Goal: Information Seeking & Learning: Find specific fact

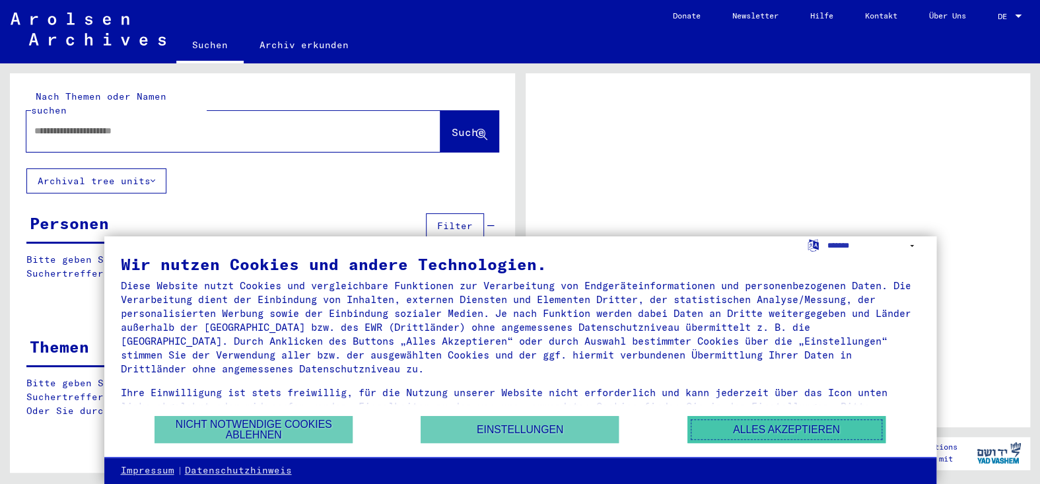
click at [806, 417] on button "Alles akzeptieren" at bounding box center [786, 429] width 198 height 27
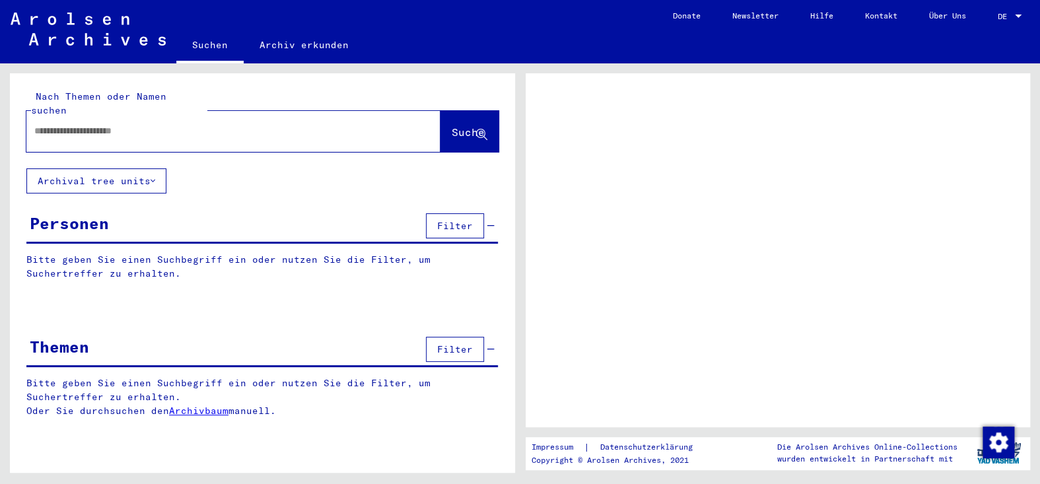
click at [48, 138] on input "text" at bounding box center [221, 131] width 374 height 14
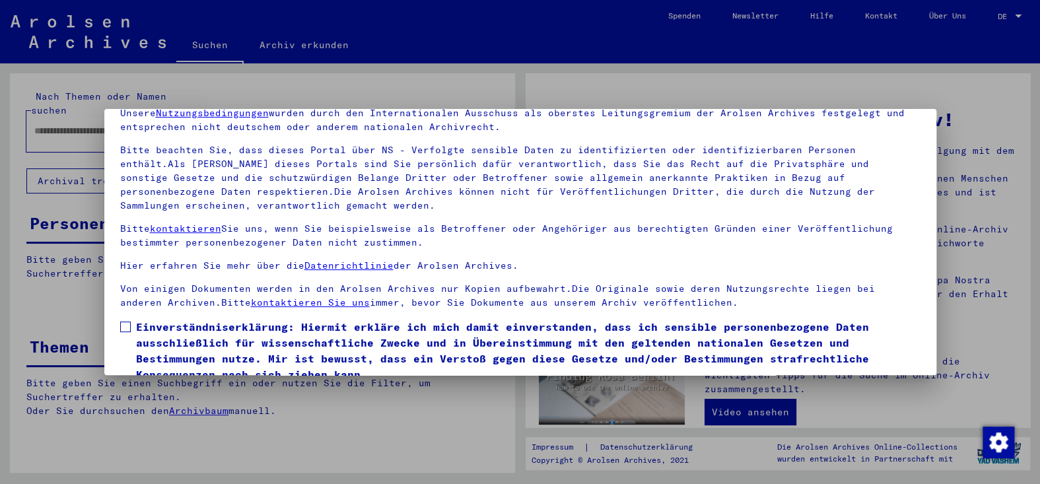
scroll to position [114, 0]
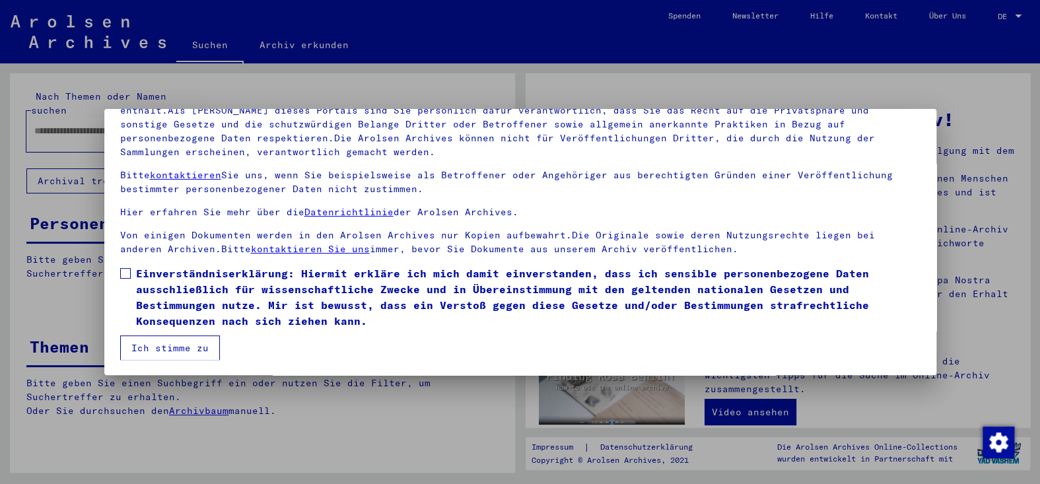
drag, startPoint x: 125, startPoint y: 271, endPoint x: 135, endPoint y: 286, distance: 17.2
click at [125, 271] on span at bounding box center [125, 273] width 11 height 11
drag, startPoint x: 191, startPoint y: 343, endPoint x: 184, endPoint y: 333, distance: 11.8
click at [191, 343] on button "Ich stimme zu" at bounding box center [170, 347] width 100 height 25
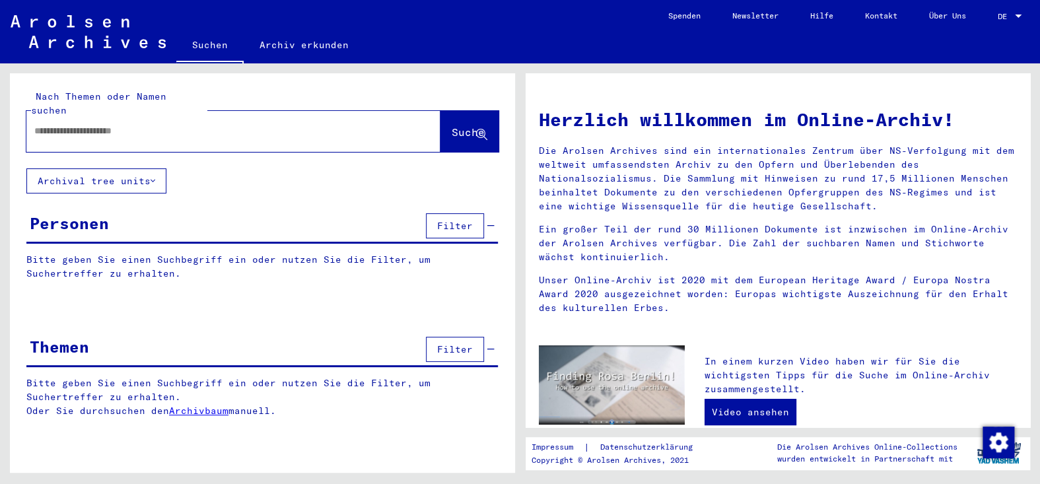
click at [78, 138] on input "text" at bounding box center [217, 131] width 366 height 14
click at [440, 143] on button "Suche" at bounding box center [469, 131] width 58 height 41
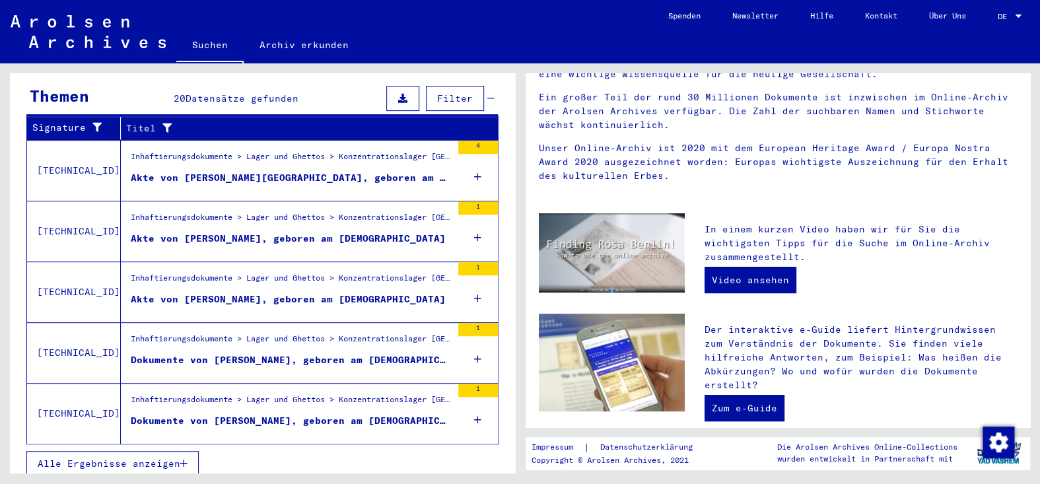
scroll to position [5, 0]
click at [190, 467] on button "Alle Ergebnisse anzeigen" at bounding box center [112, 463] width 172 height 25
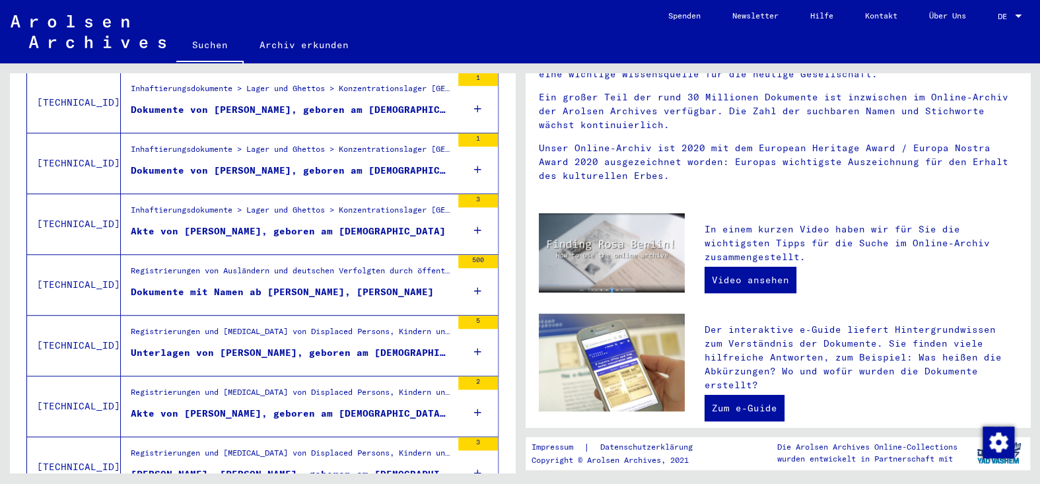
scroll to position [468, 0]
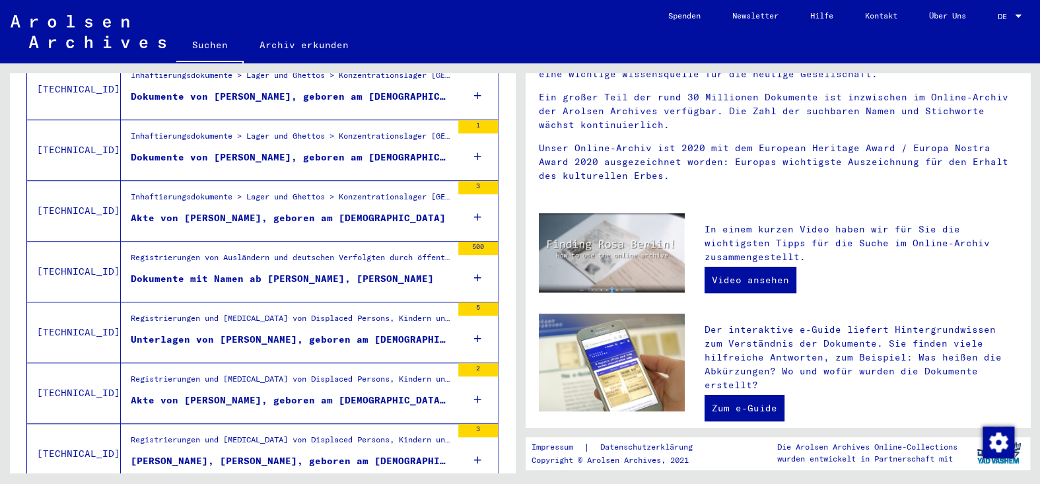
click at [458, 400] on div "2" at bounding box center [478, 392] width 40 height 59
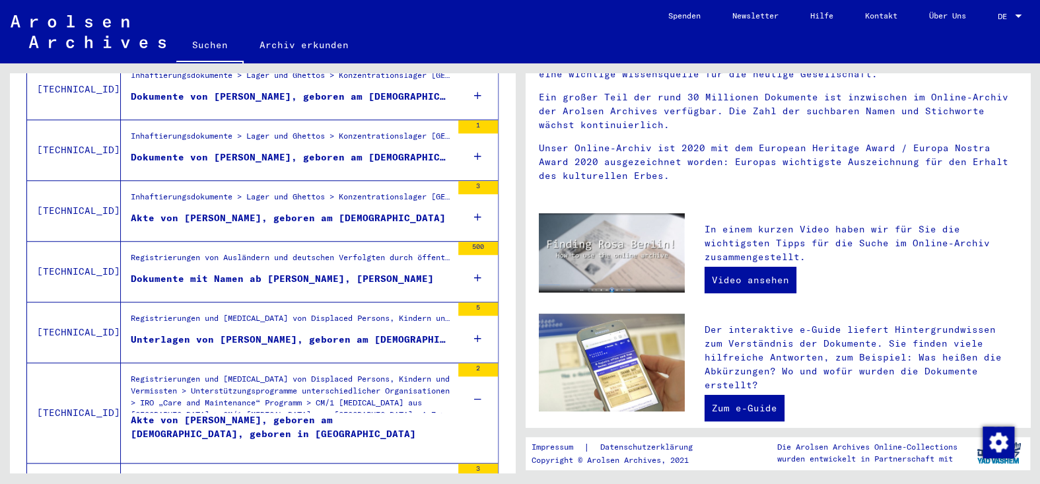
click at [474, 341] on icon at bounding box center [477, 339] width 7 height 46
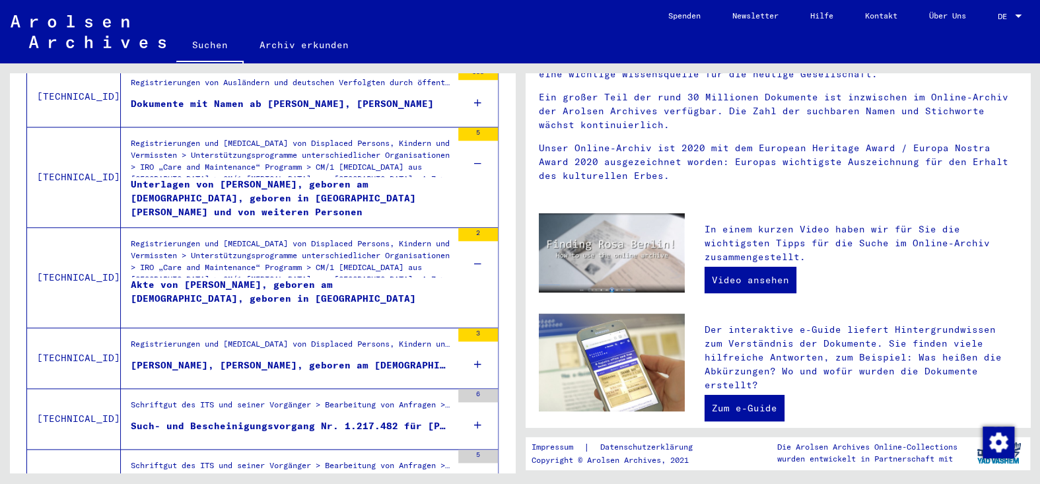
scroll to position [666, 0]
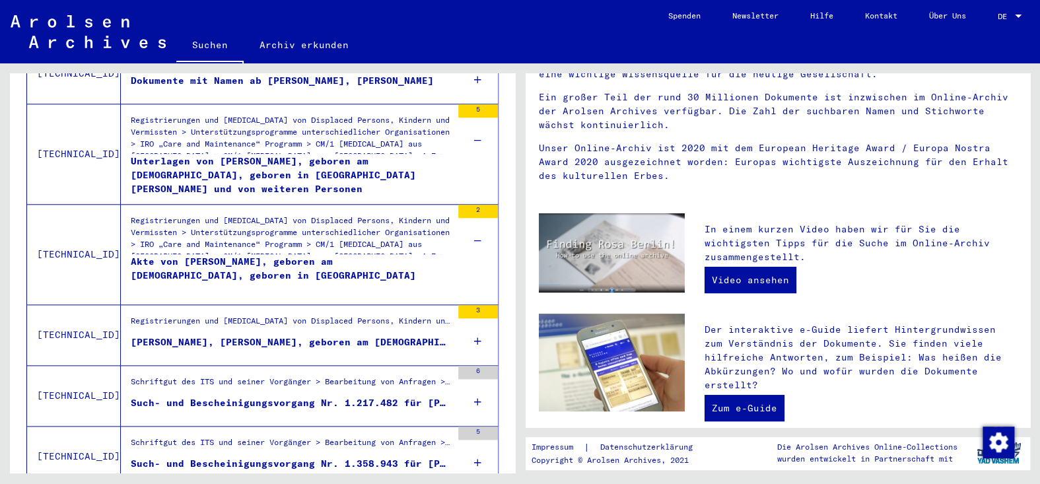
click at [474, 402] on icon at bounding box center [477, 402] width 7 height 46
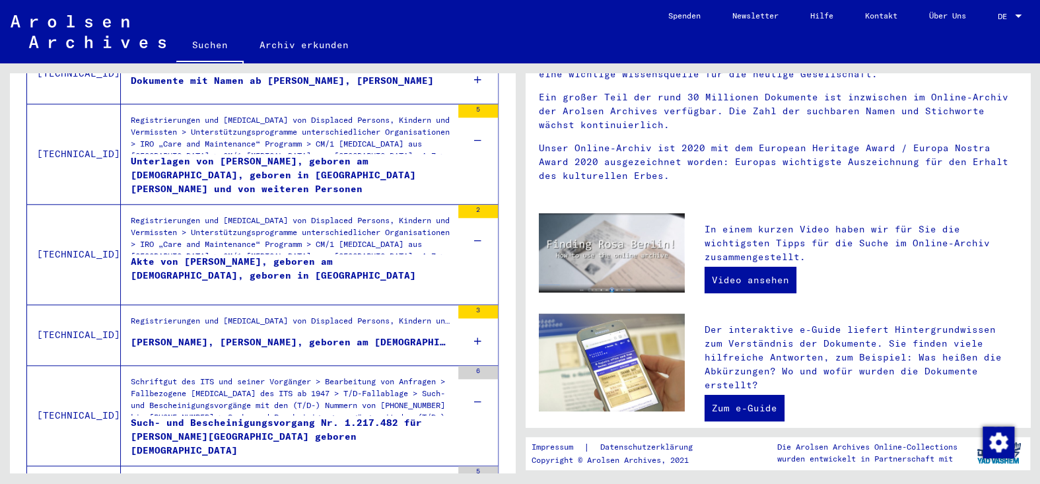
scroll to position [732, 0]
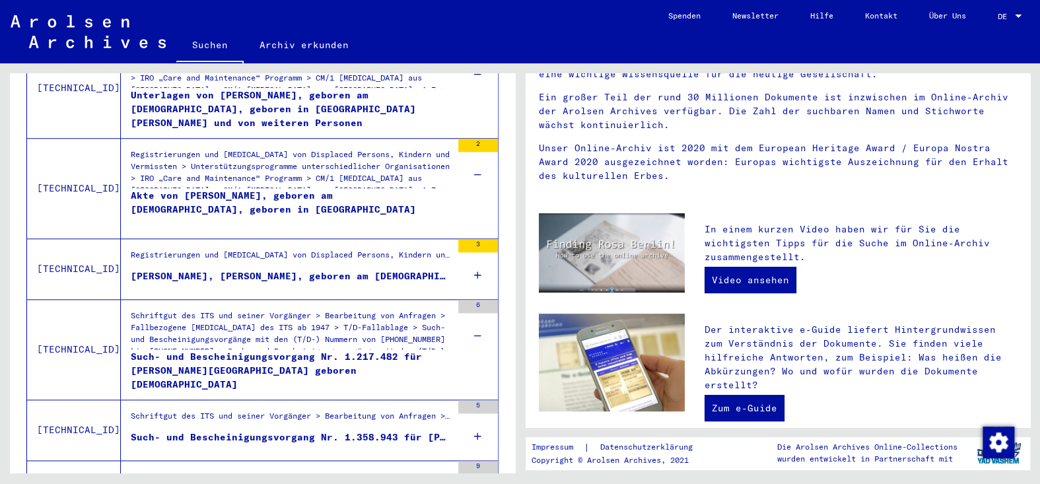
drag, startPoint x: 300, startPoint y: 337, endPoint x: 289, endPoint y: 340, distance: 11.7
click at [289, 340] on div "Schriftgut des ITS und seiner Vorgänger > Bearbeitung von Anfragen > Fallbezoge…" at bounding box center [291, 330] width 321 height 40
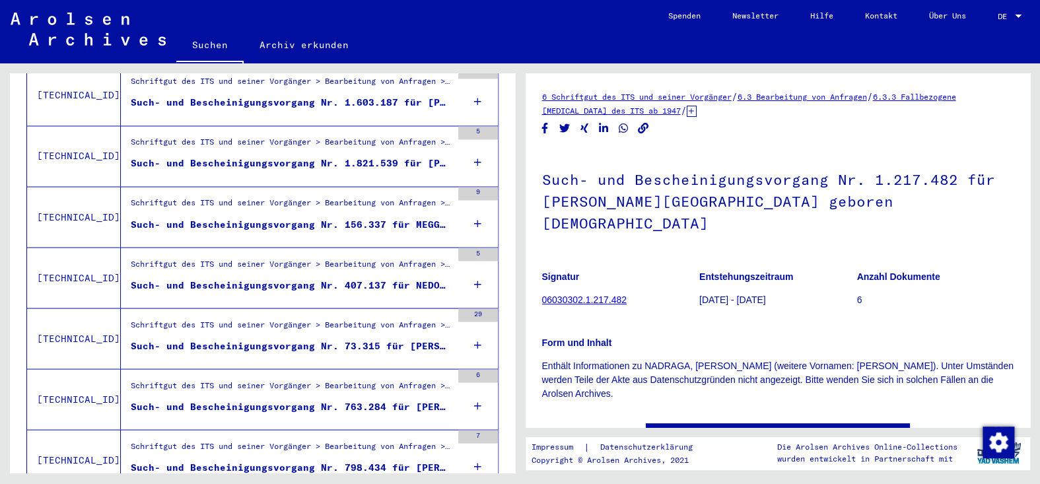
scroll to position [1129, 0]
click at [366, 345] on div "Such- und Bescheinigungsvorgang Nr. 73.315 für [PERSON_NAME], [PERSON_NAME] geb…" at bounding box center [291, 345] width 321 height 14
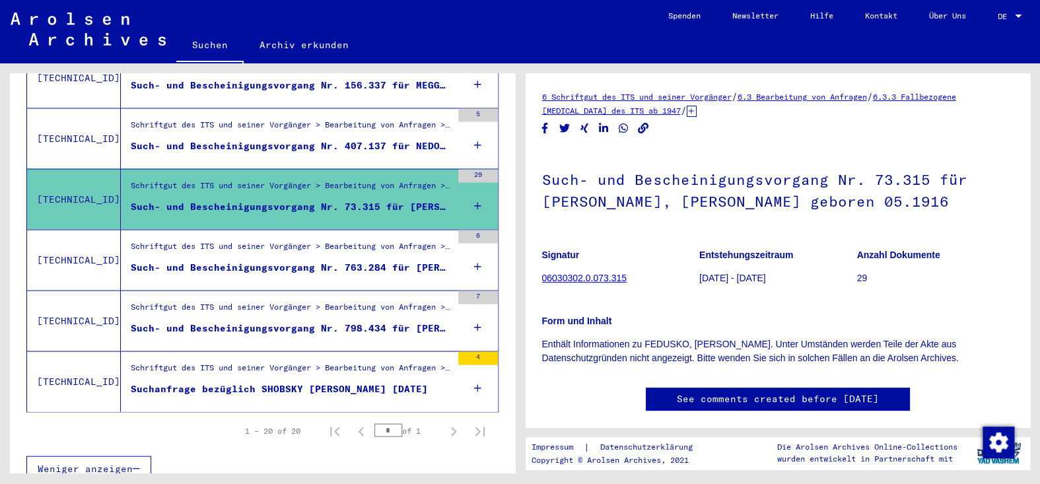
scroll to position [1270, 0]
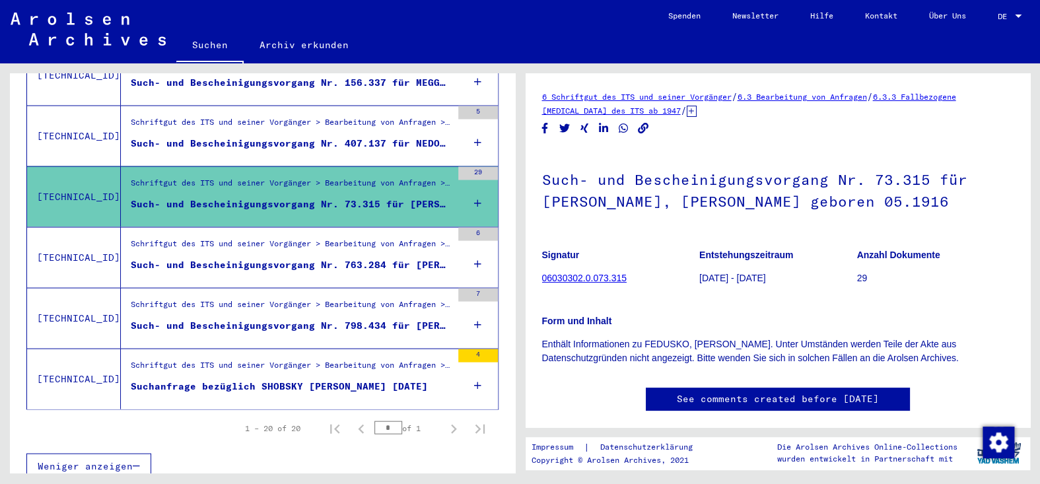
click at [318, 386] on div "Suchanfrage bezüglich SHOBSKY [PERSON_NAME] [DATE]" at bounding box center [279, 386] width 297 height 14
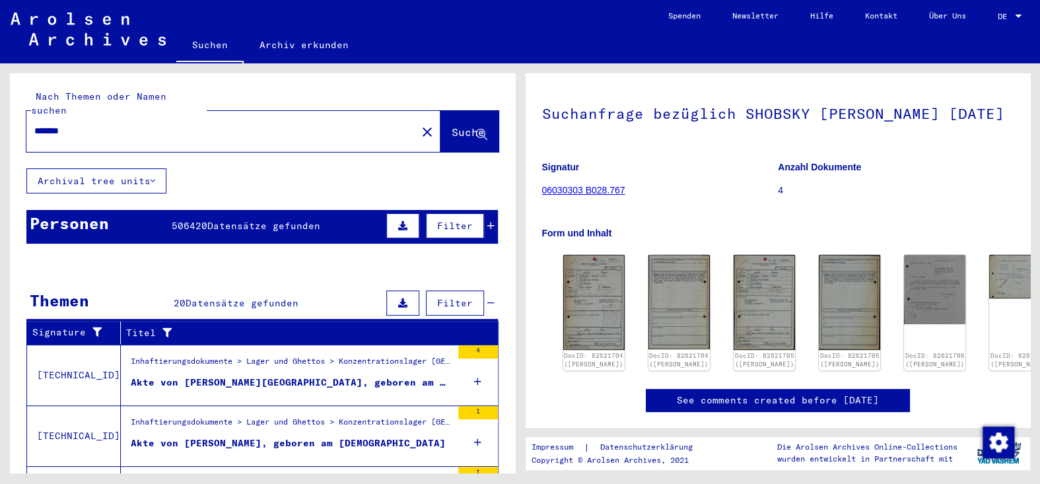
drag, startPoint x: 43, startPoint y: 133, endPoint x: 55, endPoint y: 133, distance: 11.9
click at [44, 133] on input "*******" at bounding box center [221, 131] width 374 height 14
click at [452, 137] on span "Suche" at bounding box center [468, 131] width 33 height 13
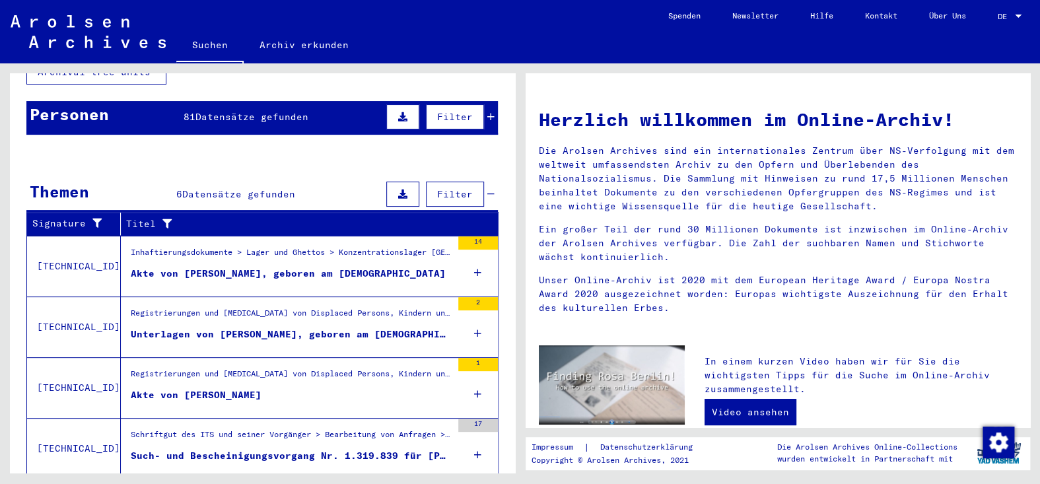
scroll to position [132, 0]
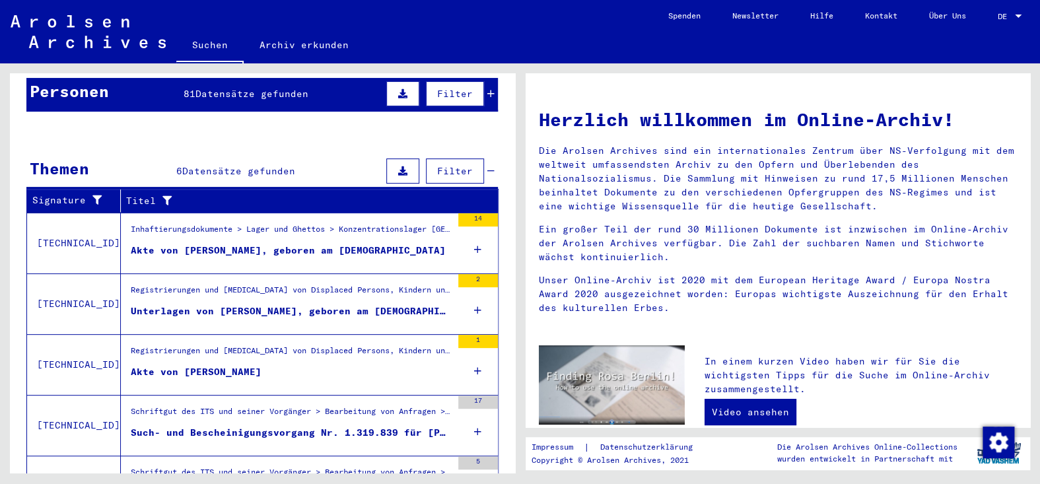
click at [335, 376] on figure "Akte von [PERSON_NAME]" at bounding box center [291, 375] width 321 height 20
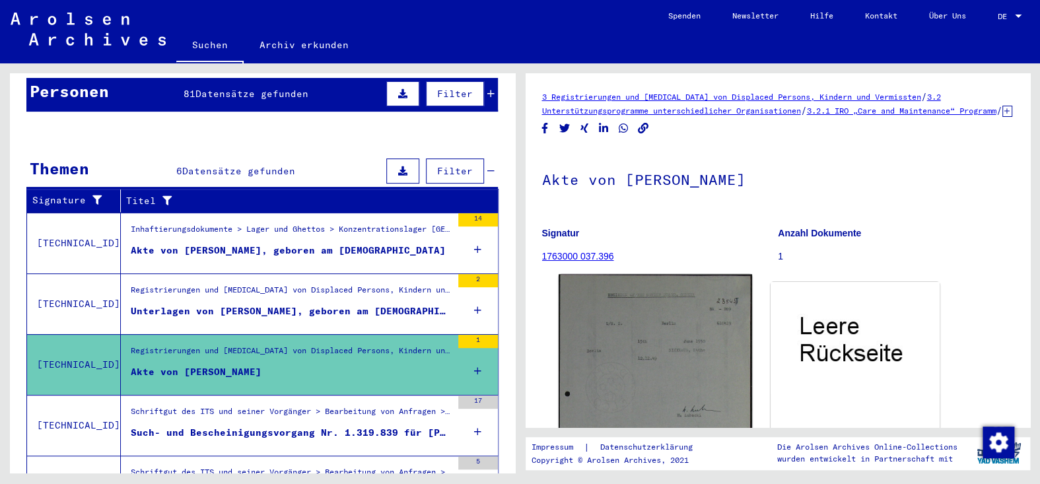
click at [666, 367] on img at bounding box center [655, 431] width 193 height 314
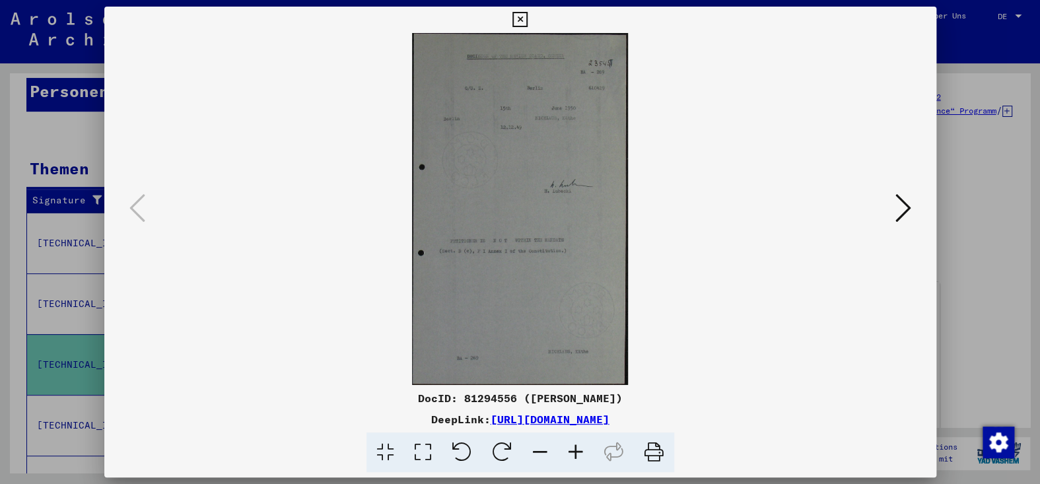
click at [594, 456] on icon at bounding box center [576, 453] width 36 height 40
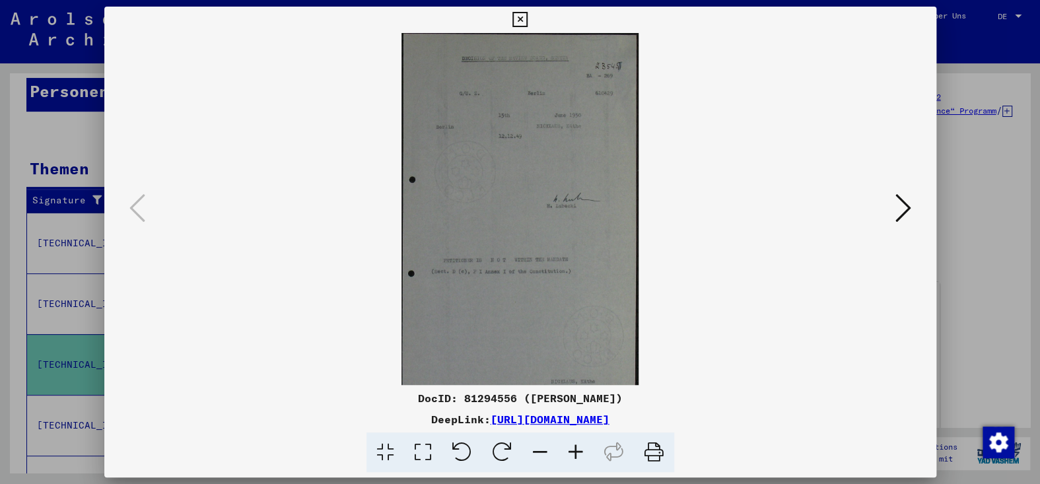
click at [594, 456] on icon at bounding box center [576, 453] width 36 height 40
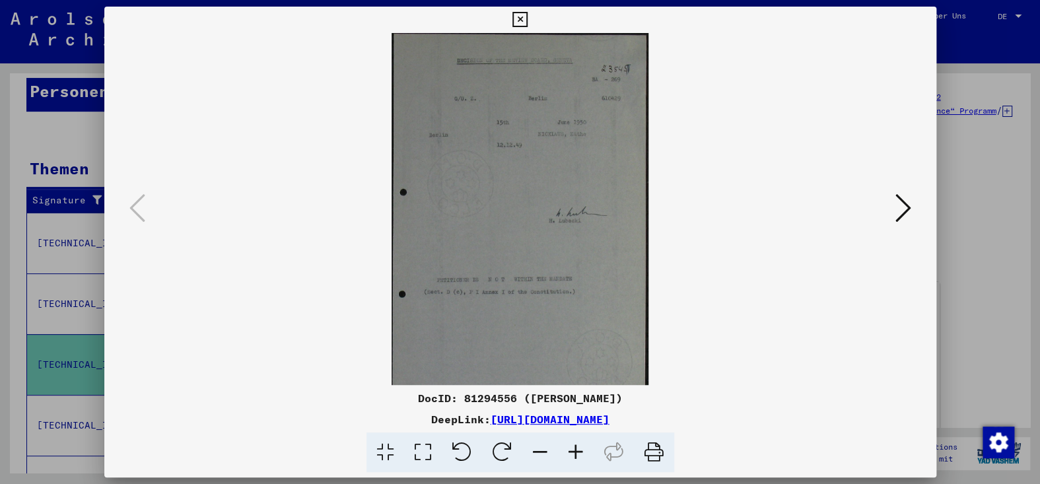
click at [594, 456] on icon at bounding box center [576, 453] width 36 height 40
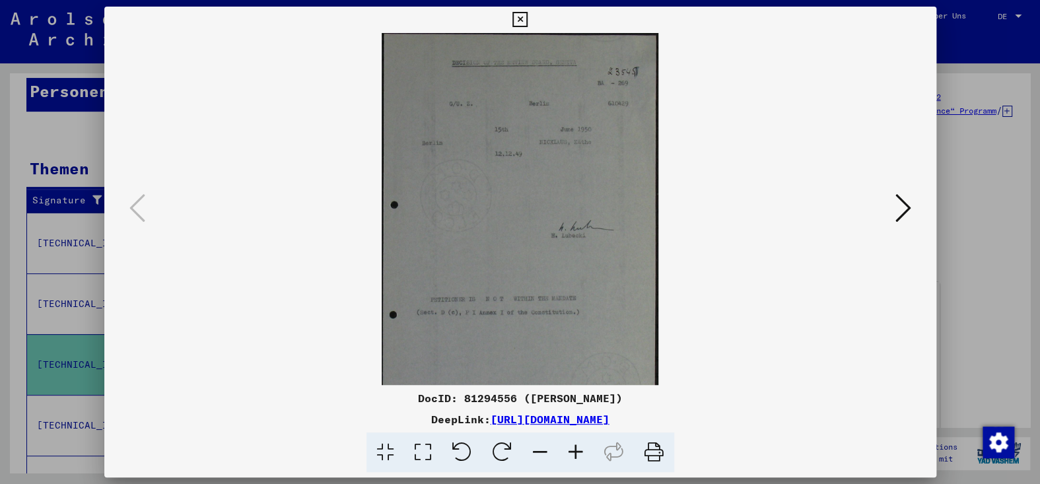
click at [594, 456] on icon at bounding box center [576, 453] width 36 height 40
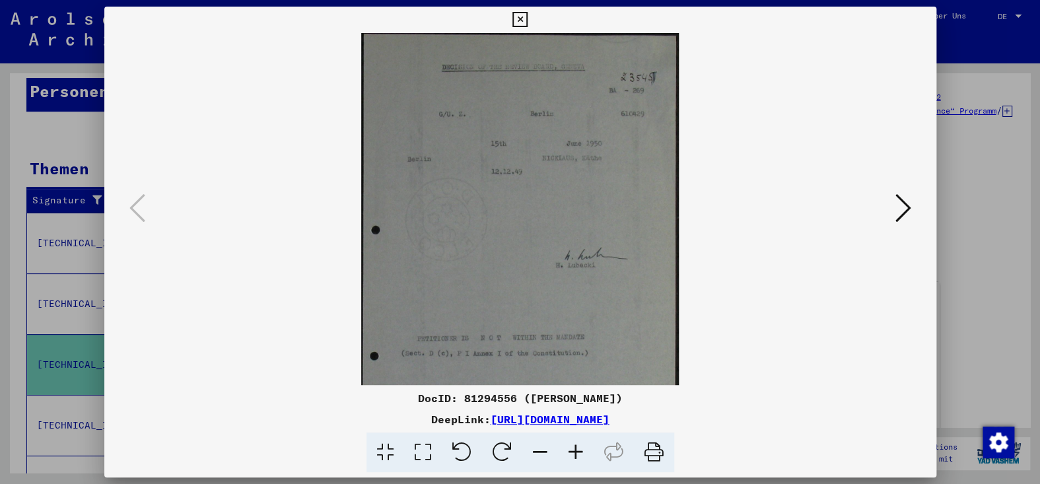
click at [594, 456] on icon at bounding box center [576, 453] width 36 height 40
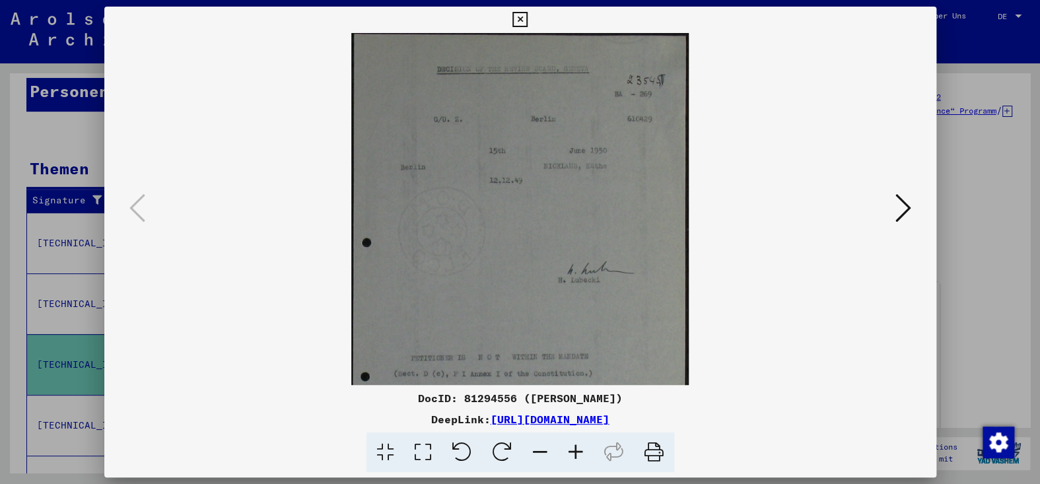
click at [594, 456] on icon at bounding box center [576, 453] width 36 height 40
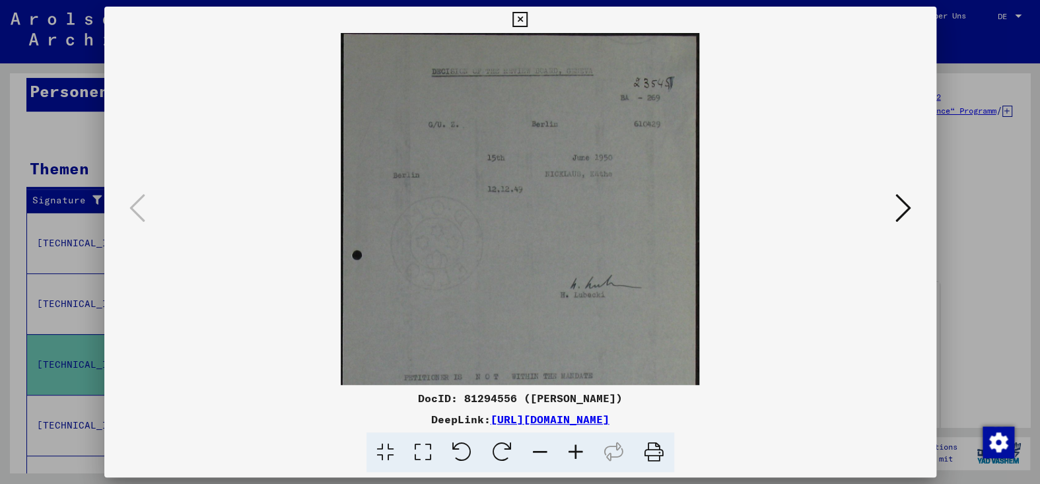
click at [594, 456] on icon at bounding box center [576, 453] width 36 height 40
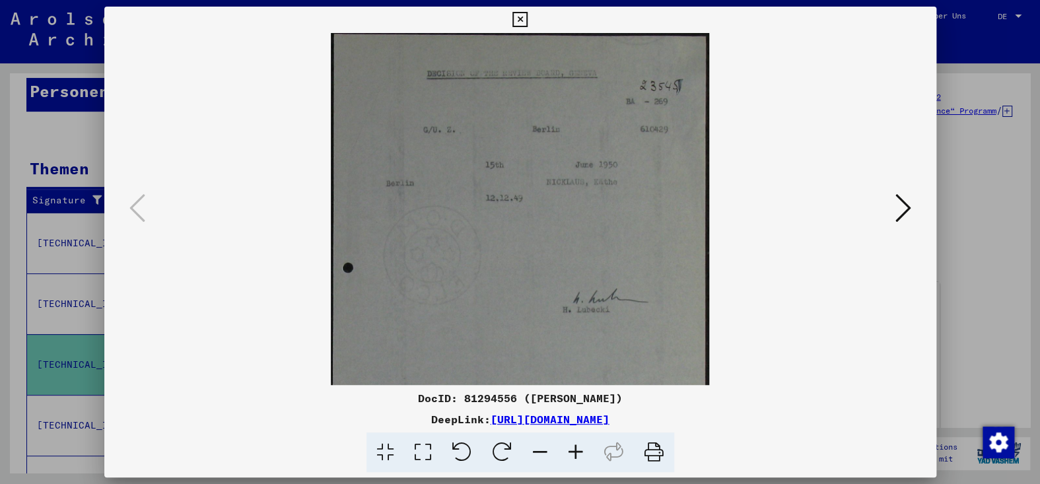
click at [594, 456] on icon at bounding box center [576, 453] width 36 height 40
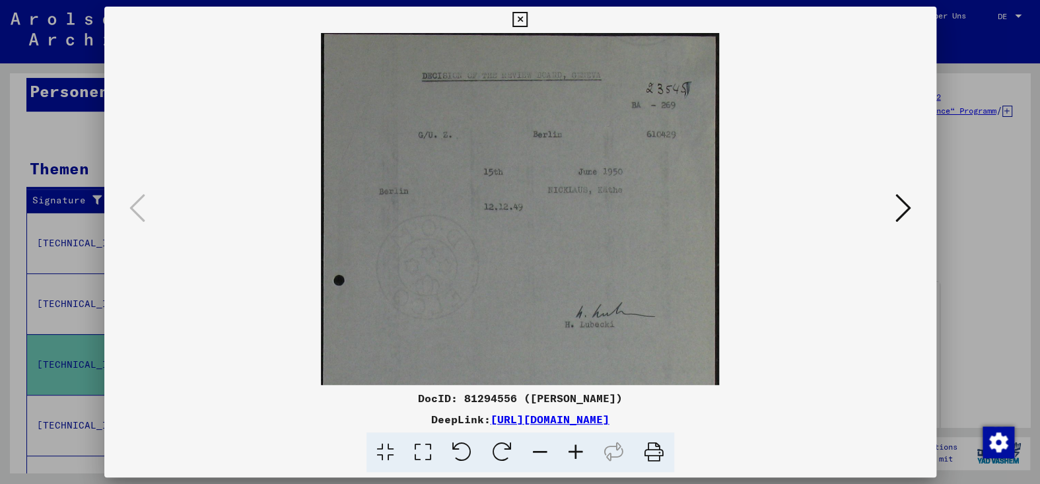
click at [594, 456] on icon at bounding box center [576, 453] width 36 height 40
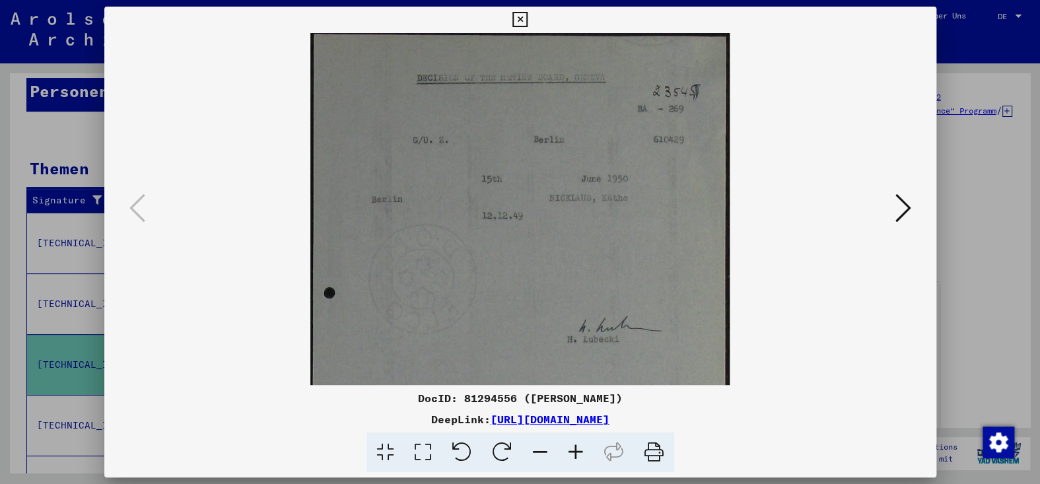
click at [594, 456] on icon at bounding box center [576, 453] width 36 height 40
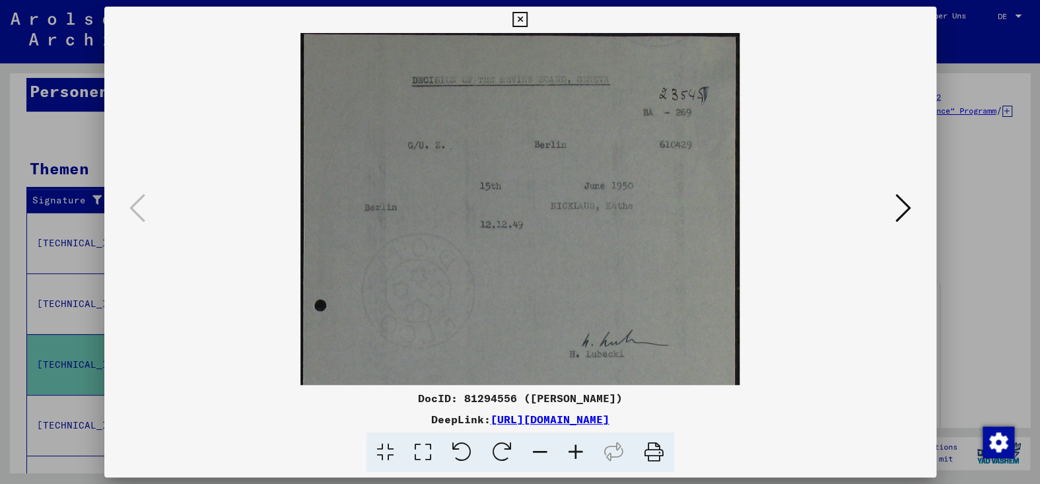
click at [594, 456] on icon at bounding box center [576, 453] width 36 height 40
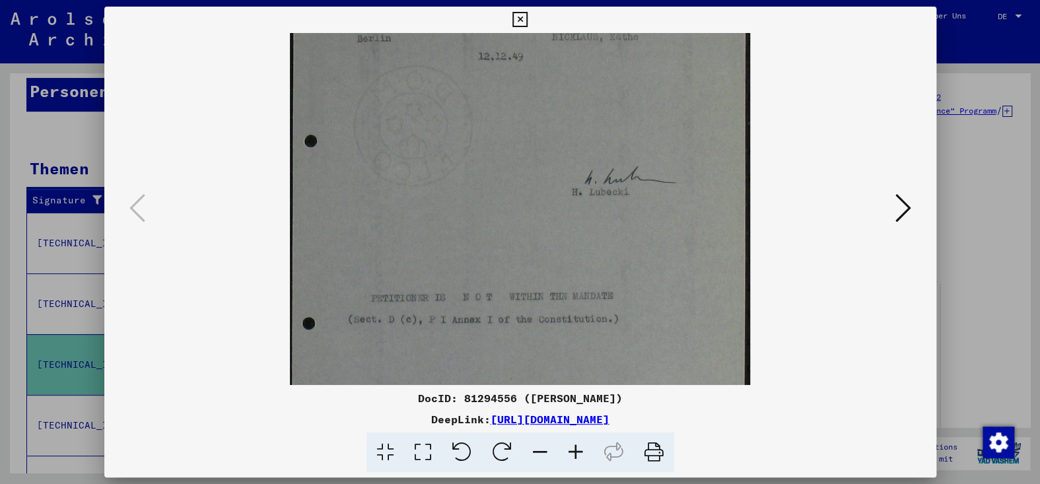
scroll to position [199, 0]
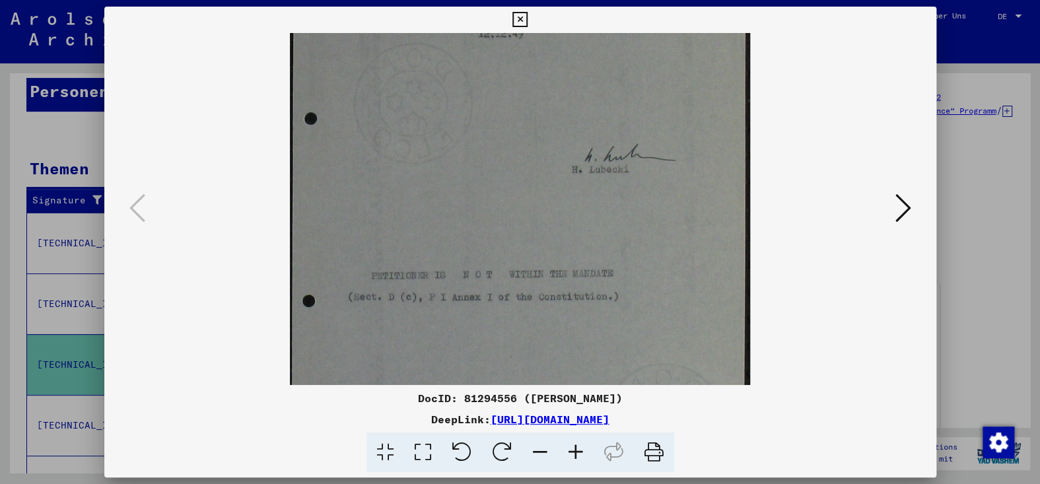
drag, startPoint x: 618, startPoint y: 298, endPoint x: 732, endPoint y: 99, distance: 228.9
click at [732, 99] on img at bounding box center [520, 208] width 460 height 748
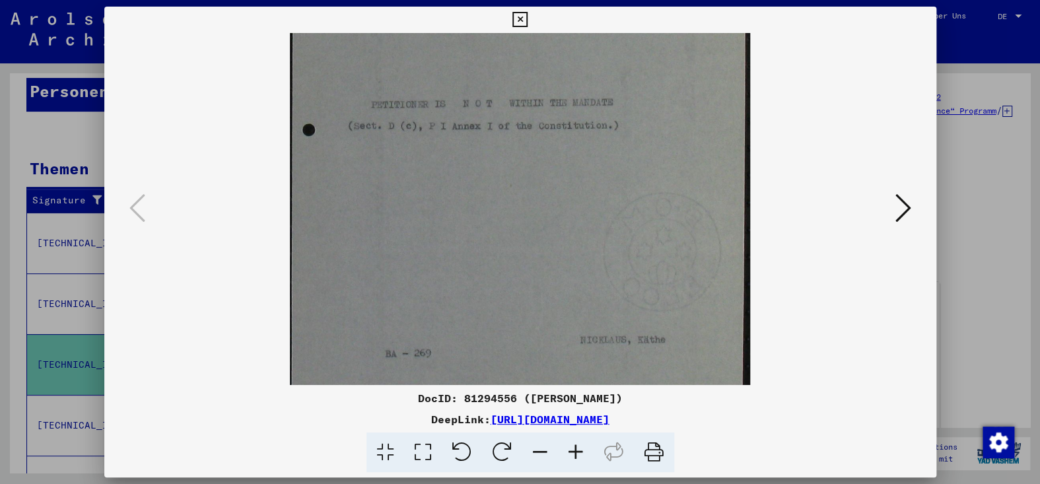
scroll to position [371, 0]
drag, startPoint x: 652, startPoint y: 311, endPoint x: 653, endPoint y: 136, distance: 175.0
click at [653, 136] on img at bounding box center [520, 36] width 460 height 748
click at [522, 13] on icon at bounding box center [519, 20] width 15 height 16
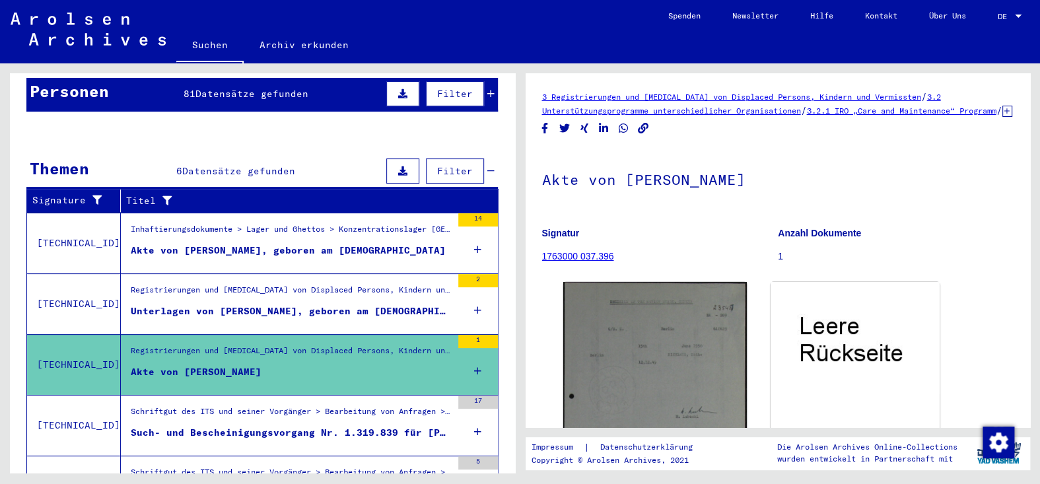
click at [343, 258] on div "Akte von [PERSON_NAME], geboren am [DEMOGRAPHIC_DATA]" at bounding box center [288, 251] width 315 height 14
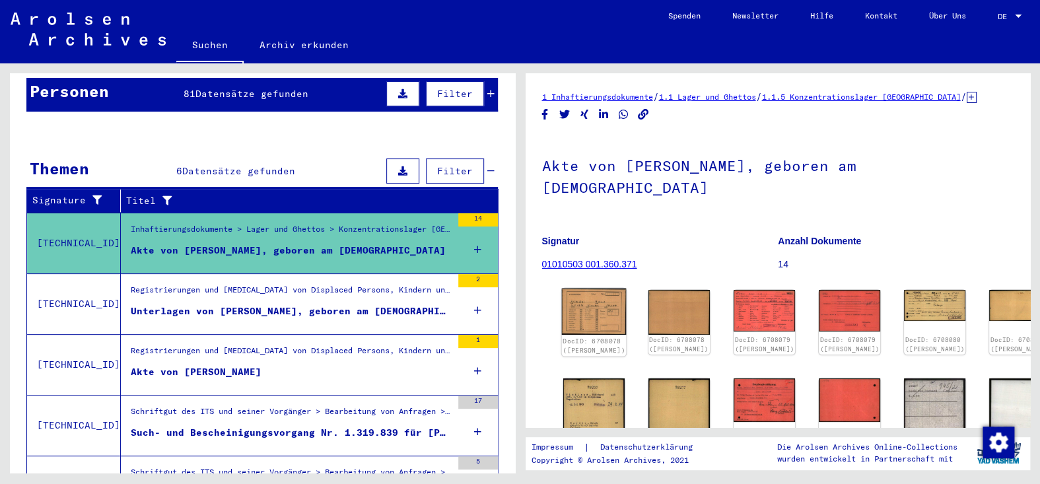
click at [594, 306] on img at bounding box center [593, 312] width 65 height 47
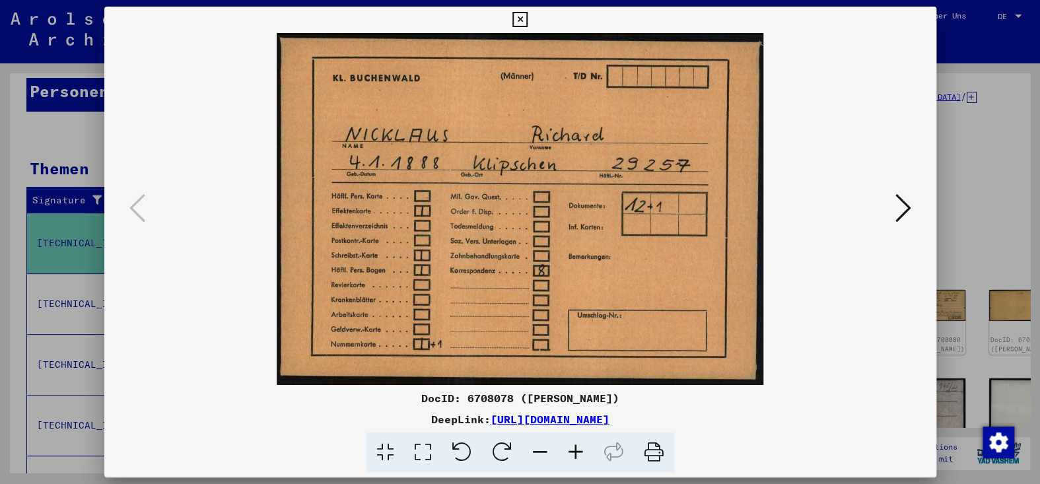
click at [903, 208] on icon at bounding box center [903, 208] width 16 height 32
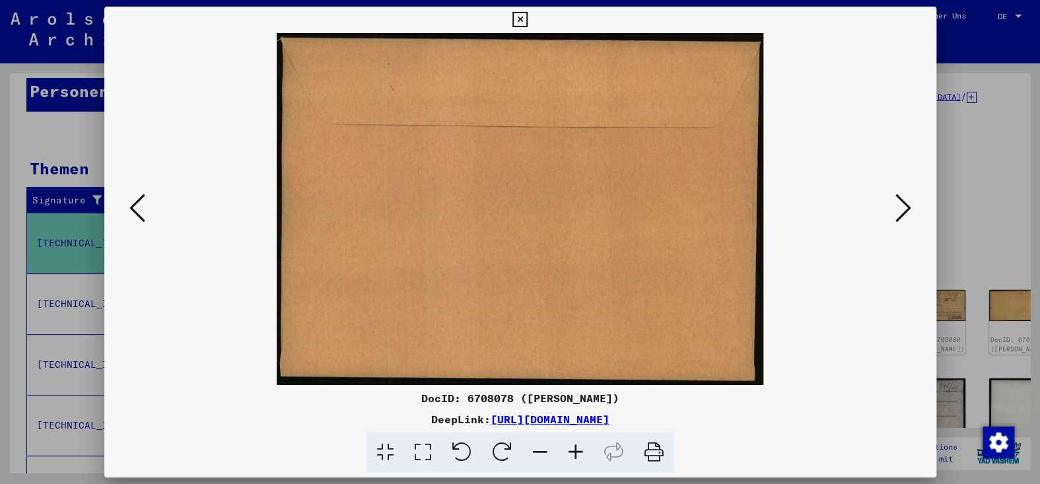
click at [903, 208] on icon at bounding box center [903, 208] width 16 height 32
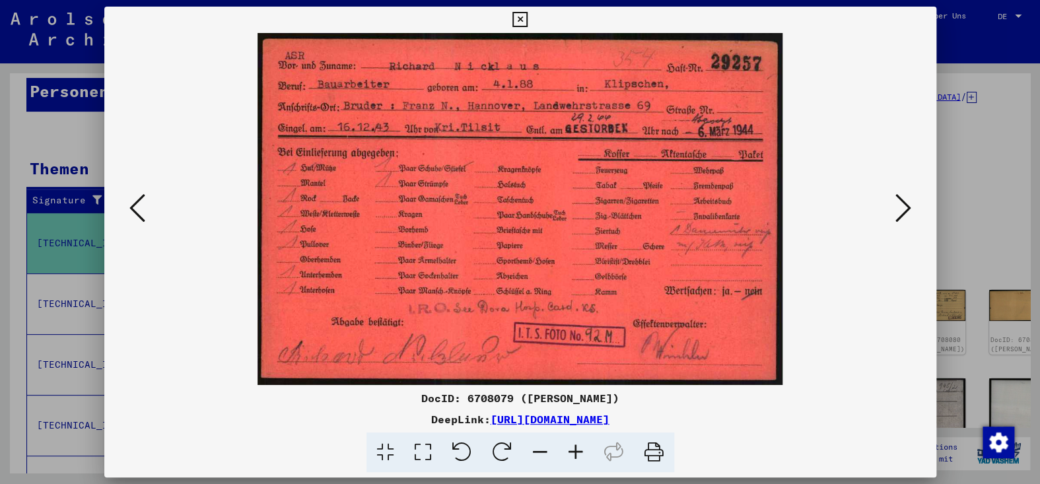
click at [903, 213] on icon at bounding box center [903, 208] width 16 height 32
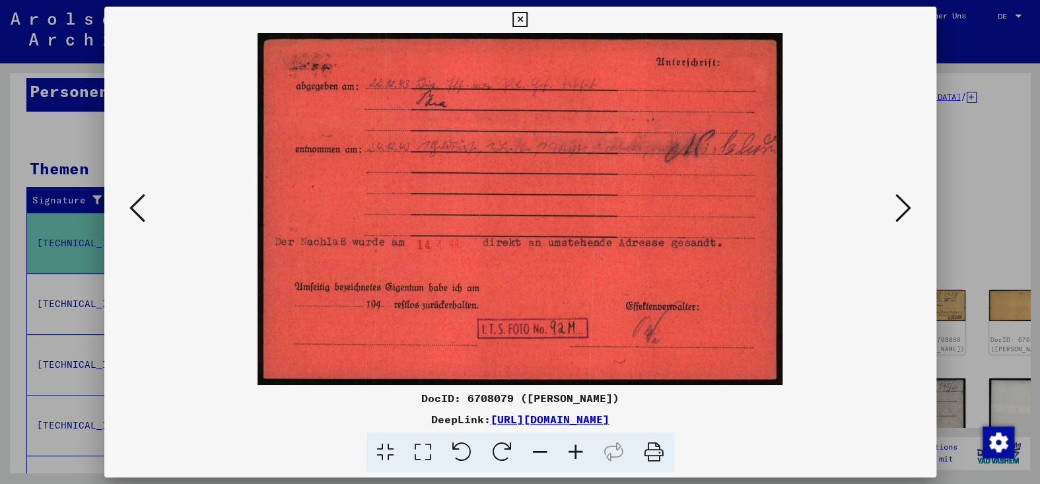
click at [904, 212] on icon at bounding box center [903, 208] width 16 height 32
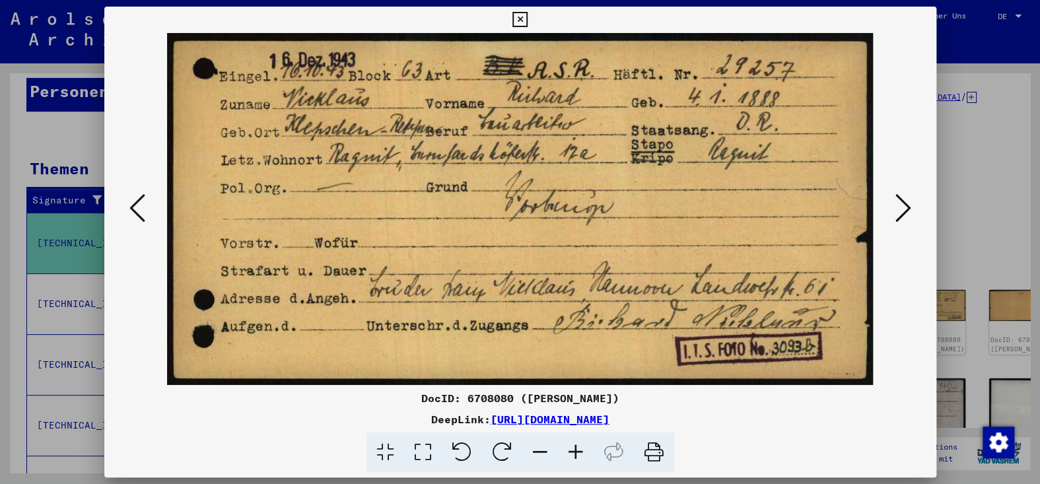
click at [904, 212] on icon at bounding box center [903, 208] width 16 height 32
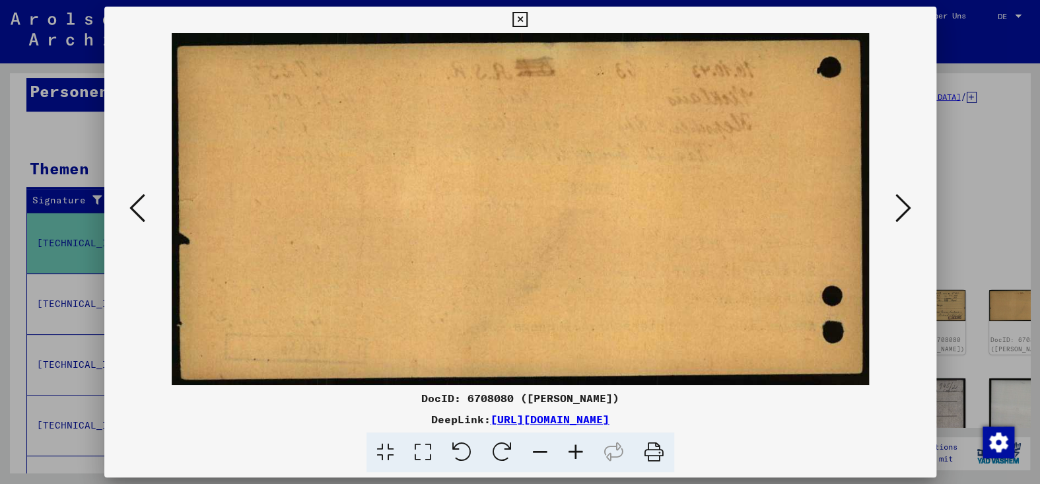
click at [904, 212] on icon at bounding box center [903, 208] width 16 height 32
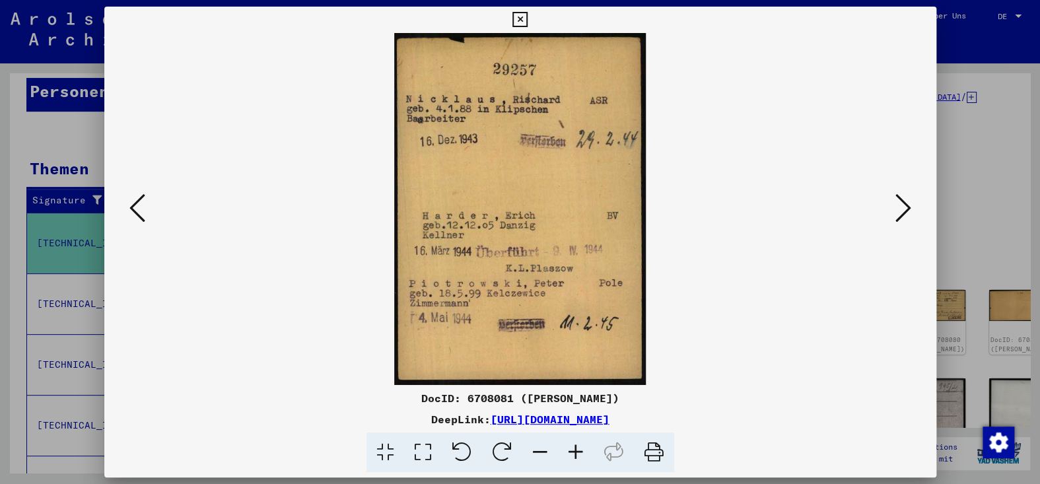
click at [904, 212] on icon at bounding box center [903, 208] width 16 height 32
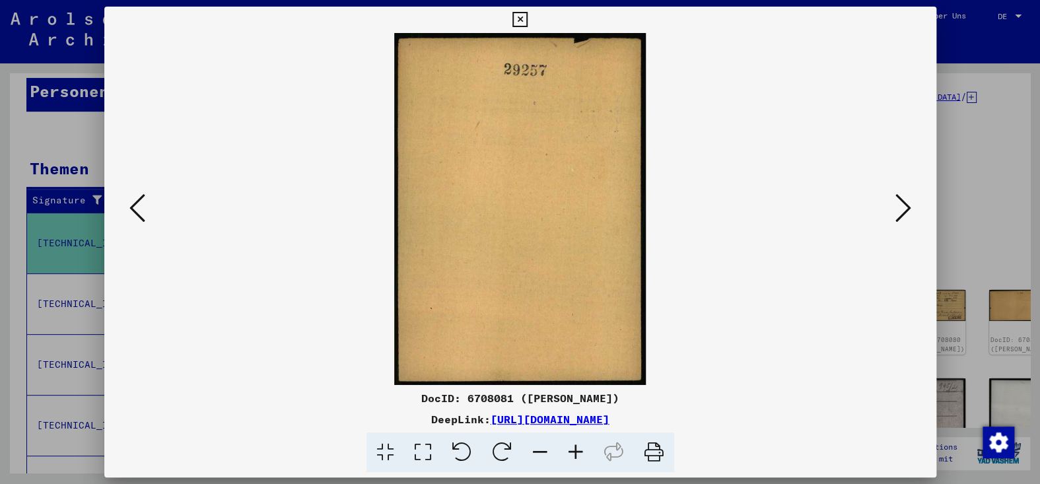
click at [904, 212] on icon at bounding box center [903, 208] width 16 height 32
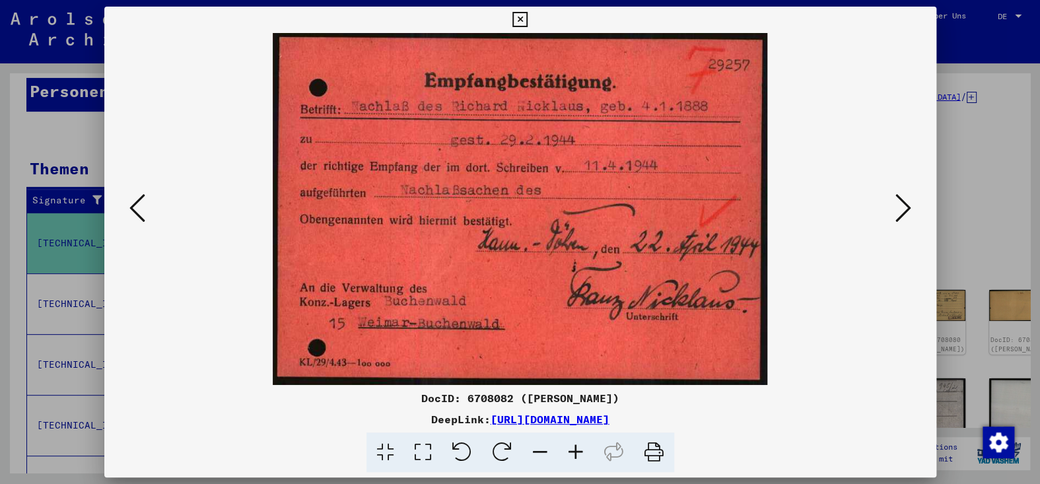
click at [904, 212] on icon at bounding box center [903, 208] width 16 height 32
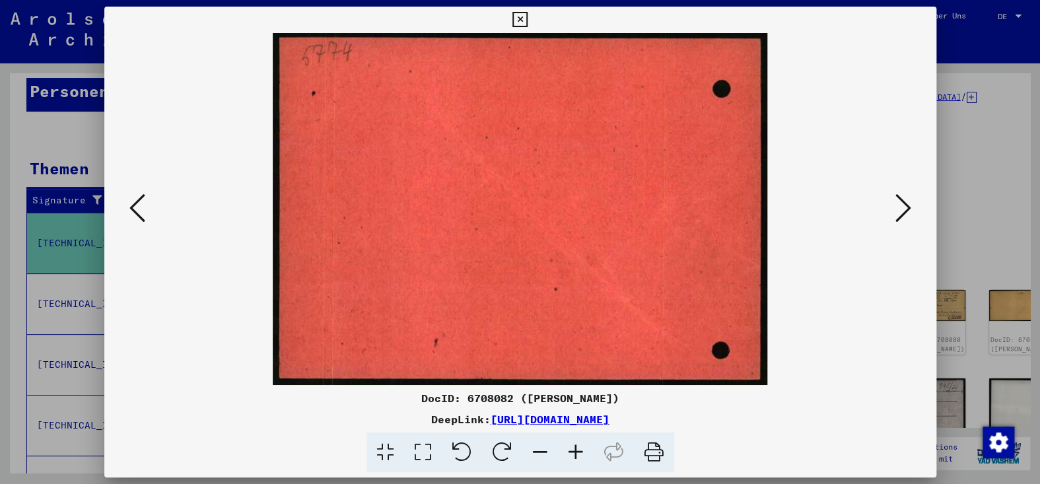
click at [904, 212] on icon at bounding box center [903, 208] width 16 height 32
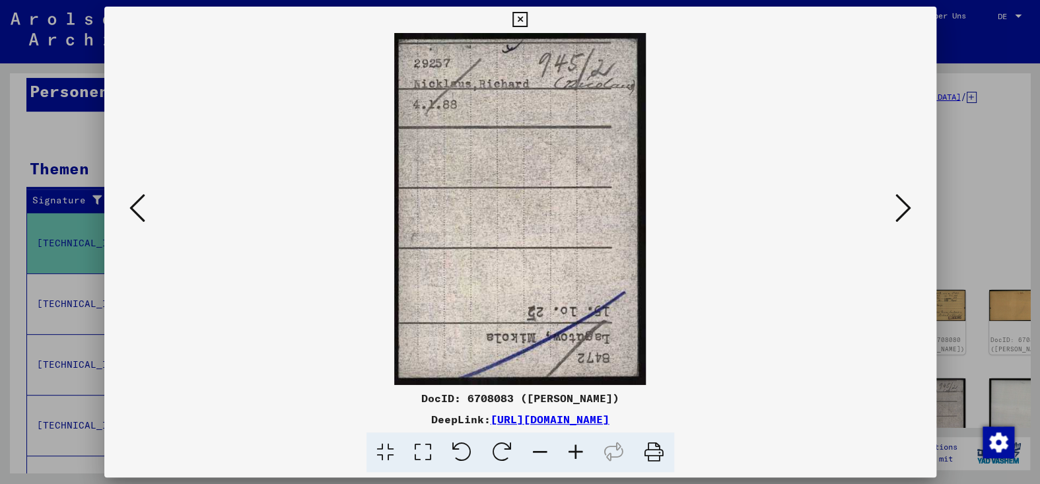
click at [904, 212] on icon at bounding box center [903, 208] width 16 height 32
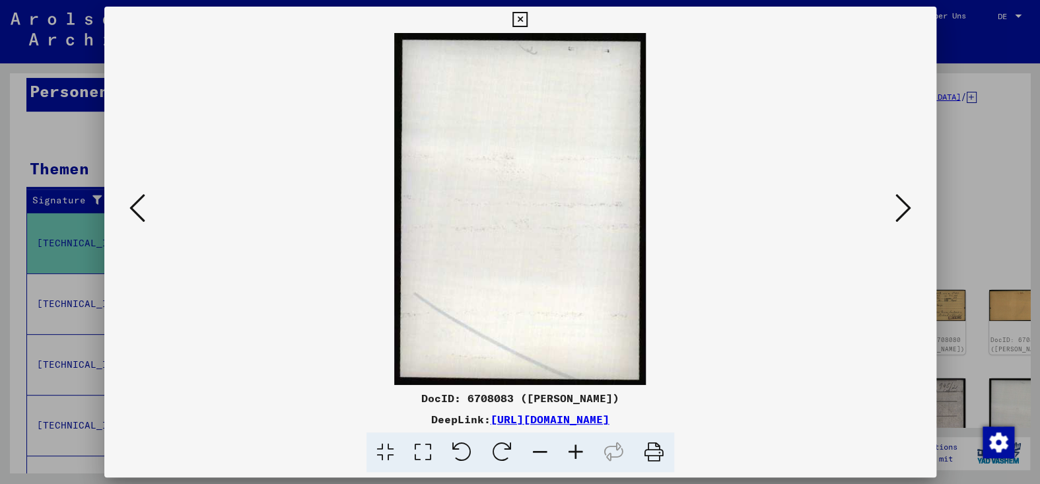
click at [904, 212] on icon at bounding box center [903, 208] width 16 height 32
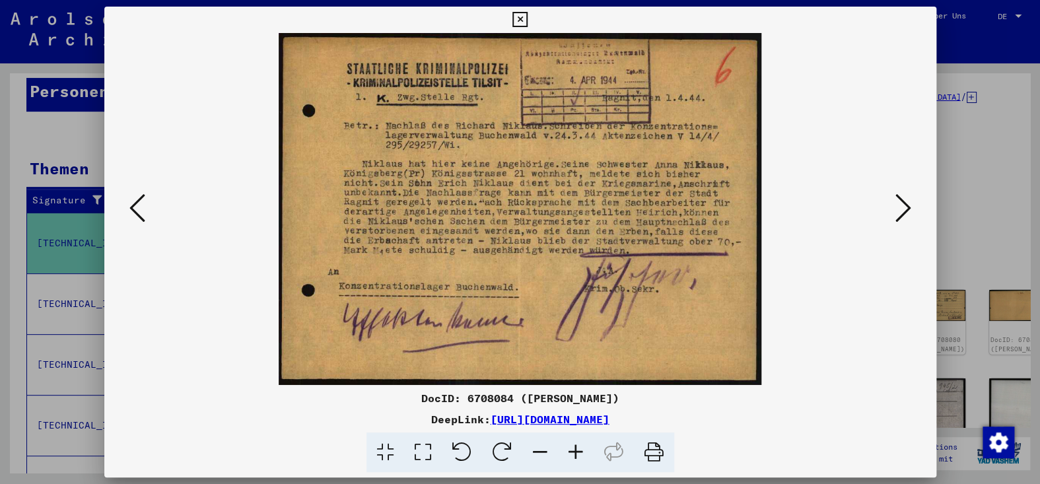
click at [904, 212] on icon at bounding box center [903, 208] width 16 height 32
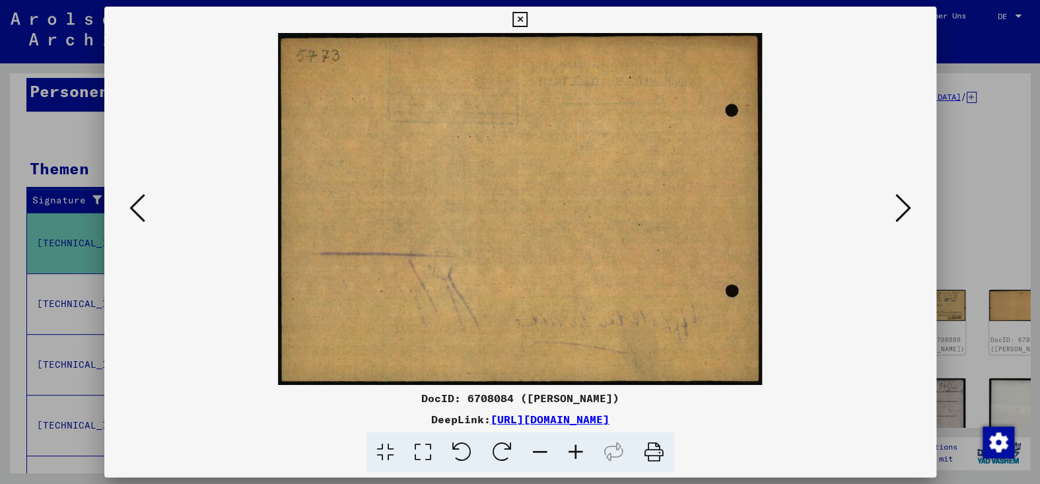
click at [904, 212] on icon at bounding box center [903, 208] width 16 height 32
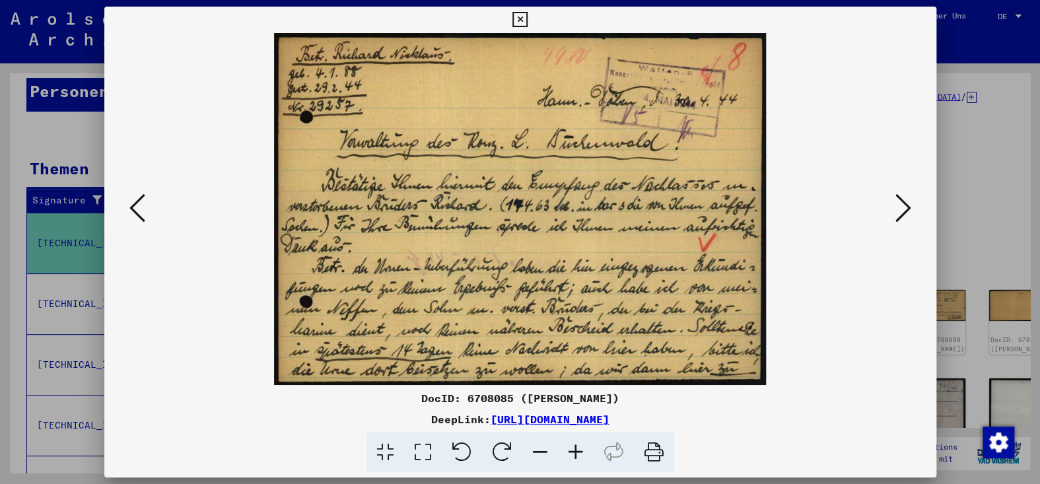
click at [899, 213] on icon at bounding box center [903, 208] width 16 height 32
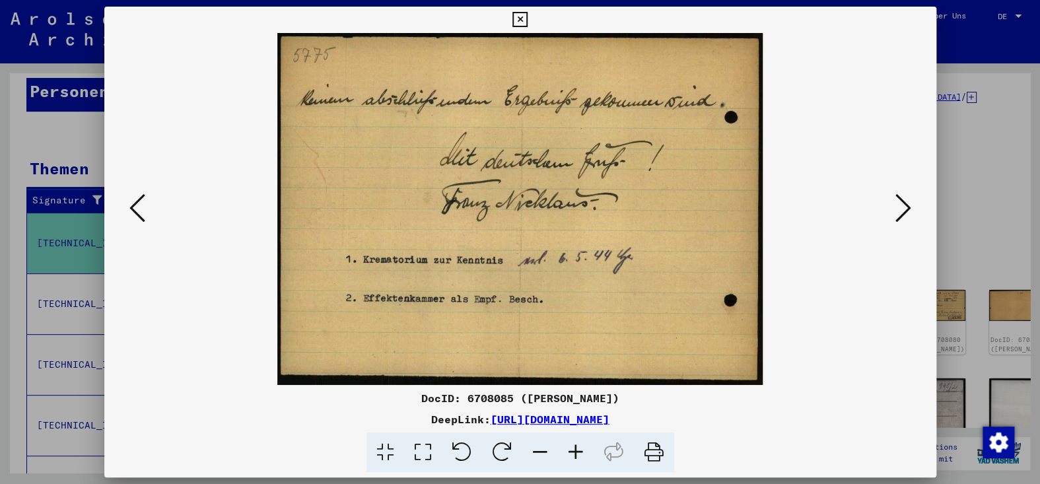
click at [899, 200] on icon at bounding box center [903, 208] width 16 height 32
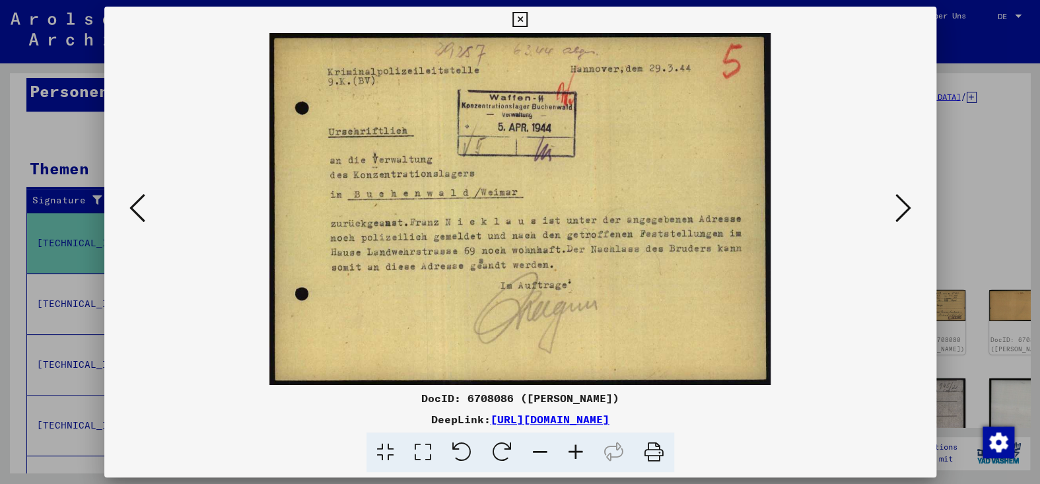
click at [899, 200] on icon at bounding box center [903, 208] width 16 height 32
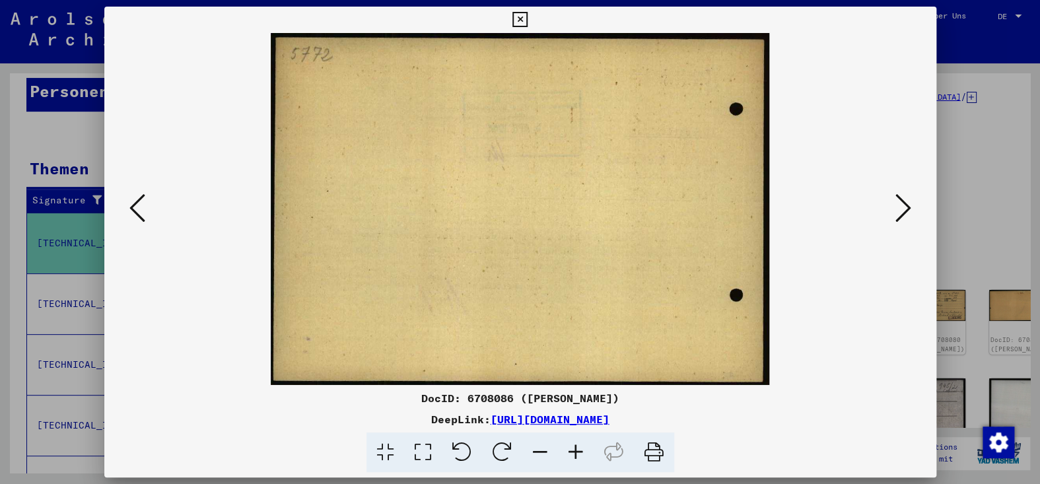
click at [899, 200] on icon at bounding box center [903, 208] width 16 height 32
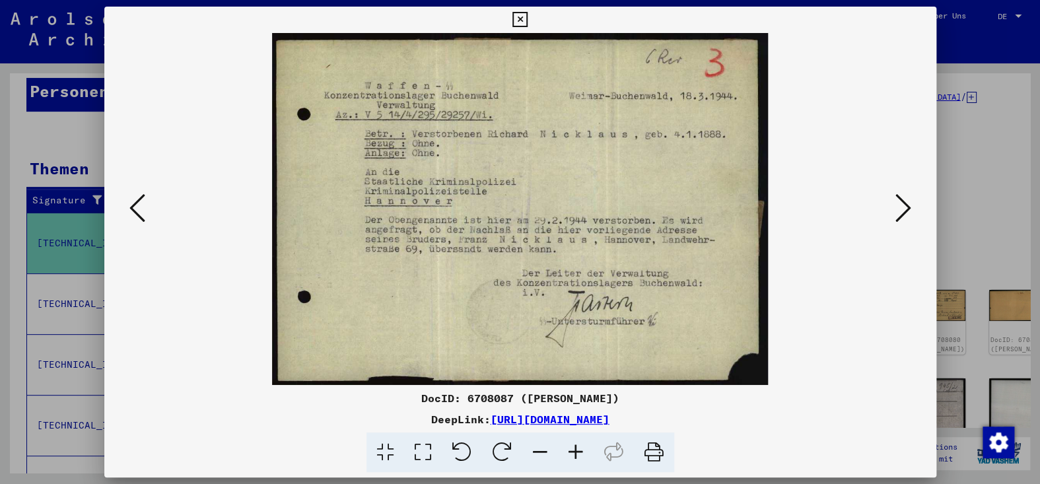
click at [899, 200] on icon at bounding box center [903, 208] width 16 height 32
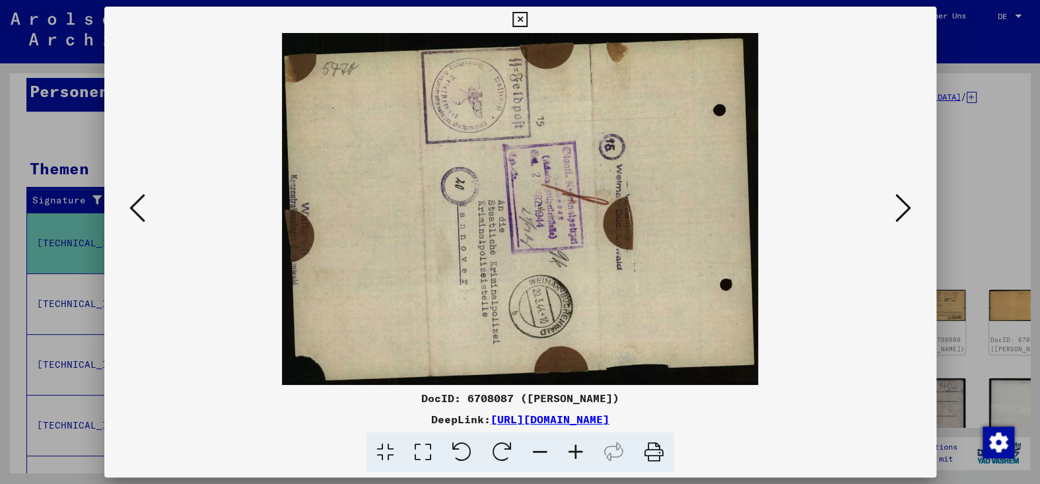
click at [900, 200] on icon at bounding box center [903, 208] width 16 height 32
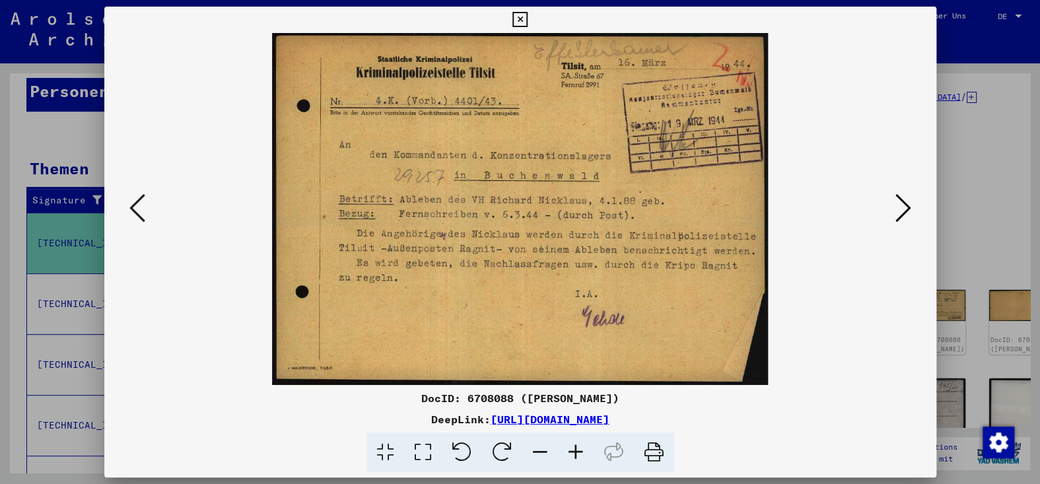
click at [900, 201] on icon at bounding box center [903, 208] width 16 height 32
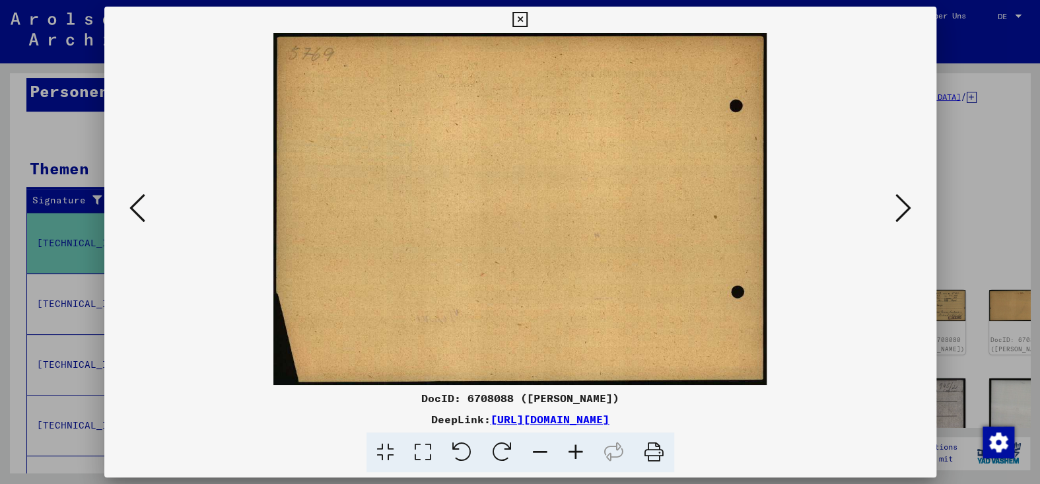
click at [900, 201] on icon at bounding box center [903, 208] width 16 height 32
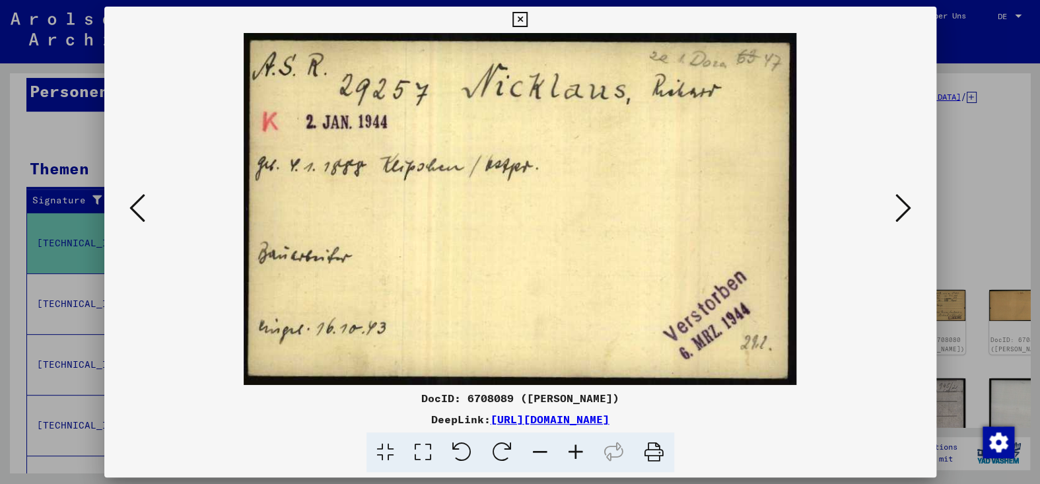
click at [900, 201] on icon at bounding box center [903, 208] width 16 height 32
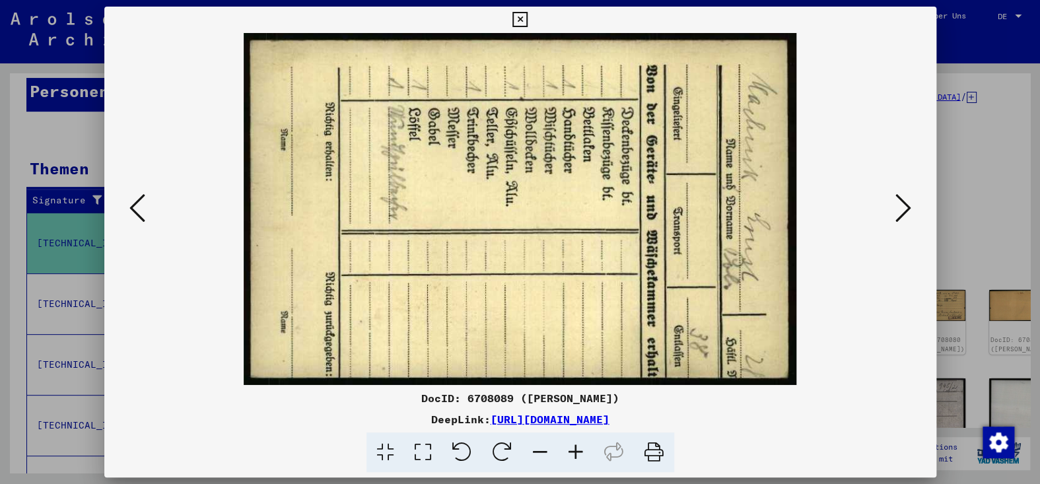
click at [900, 201] on icon at bounding box center [903, 208] width 16 height 32
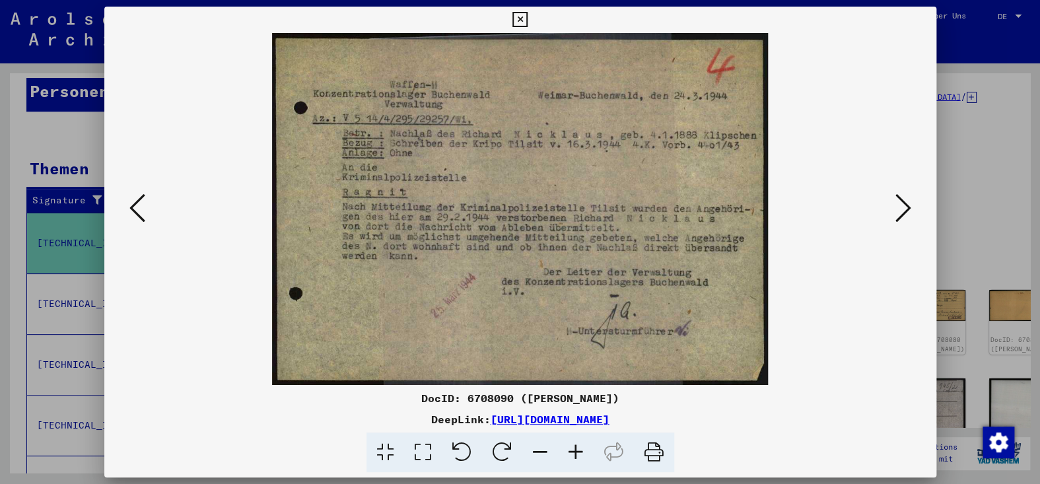
click at [900, 201] on icon at bounding box center [903, 208] width 16 height 32
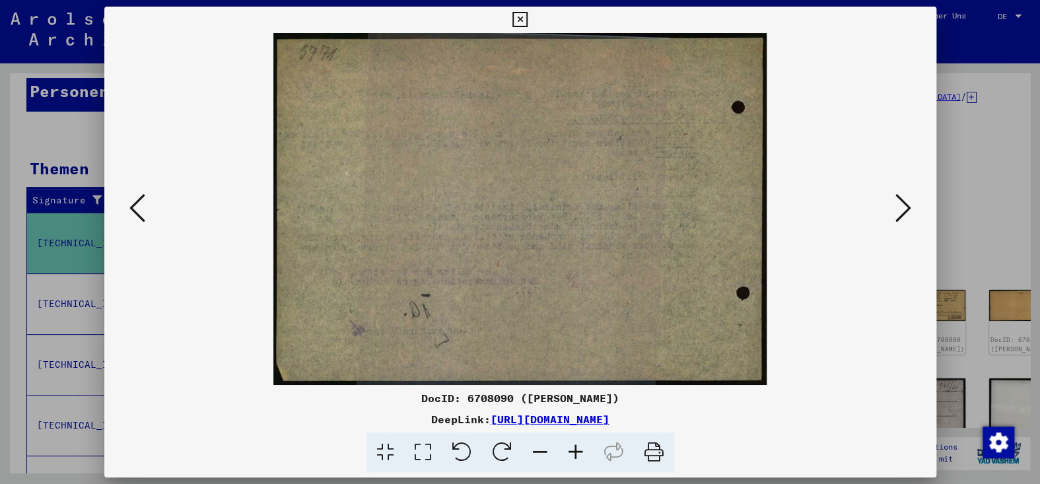
click at [900, 201] on icon at bounding box center [903, 208] width 16 height 32
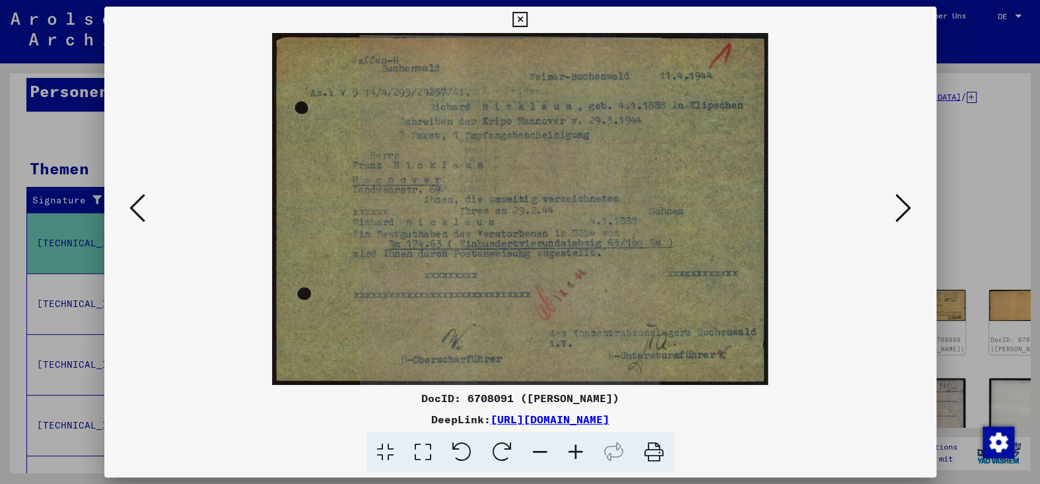
click at [900, 201] on icon at bounding box center [903, 208] width 16 height 32
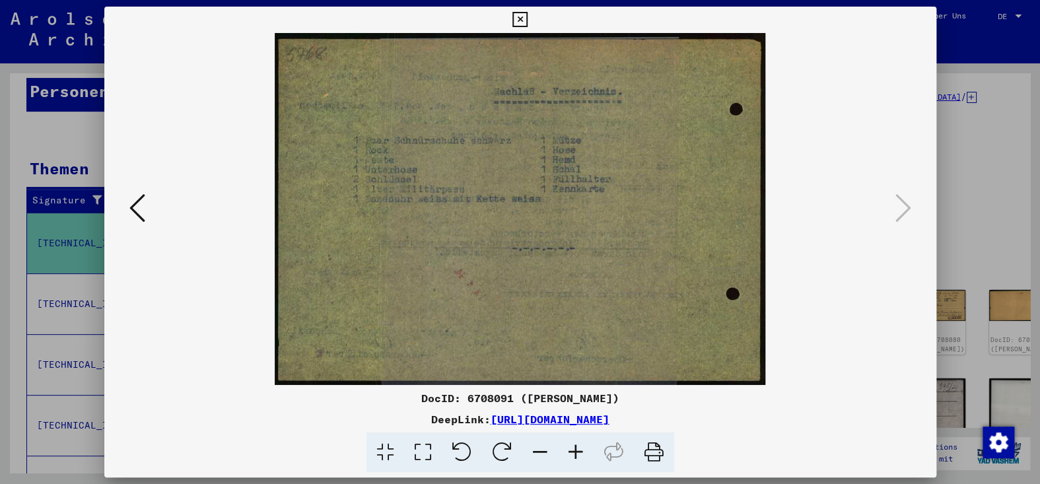
click at [522, 22] on icon at bounding box center [519, 20] width 15 height 16
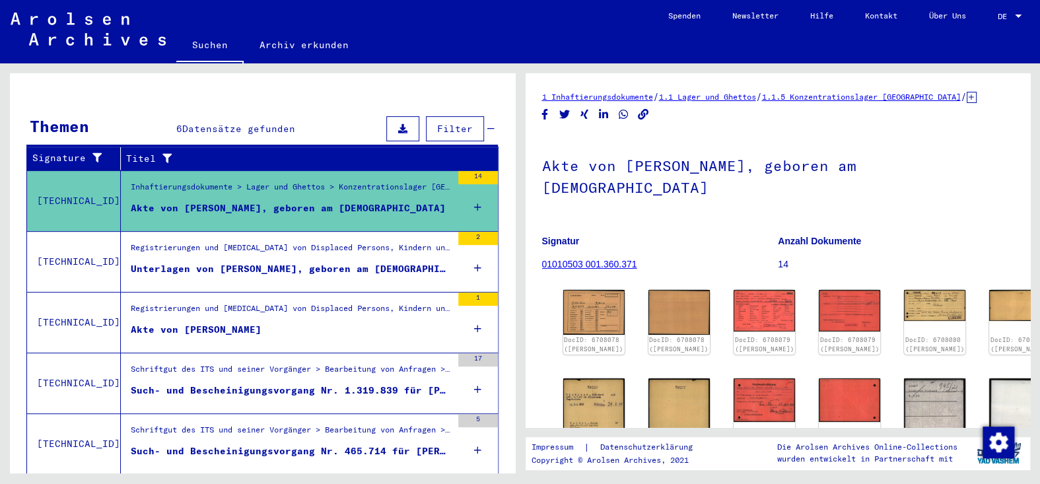
scroll to position [198, 0]
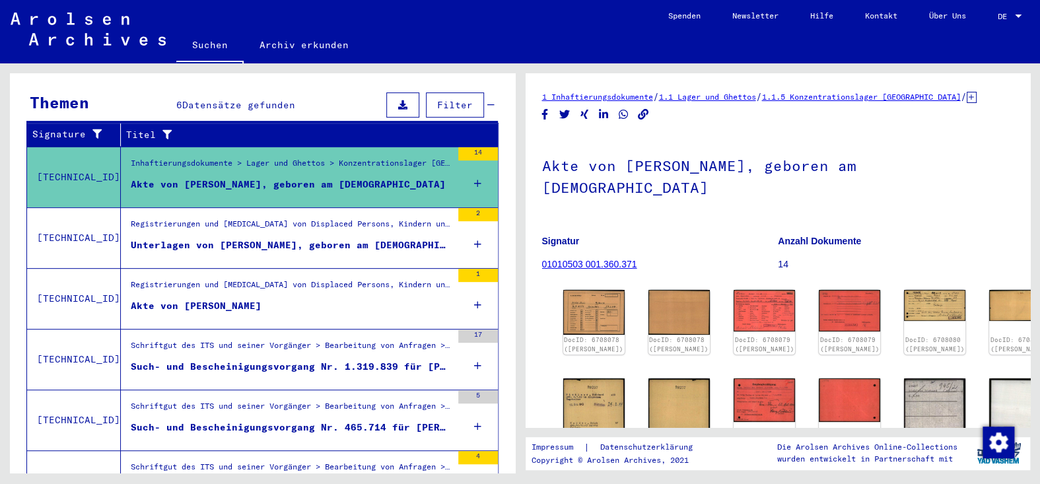
click at [261, 312] on div "Akte von [PERSON_NAME]" at bounding box center [196, 306] width 131 height 14
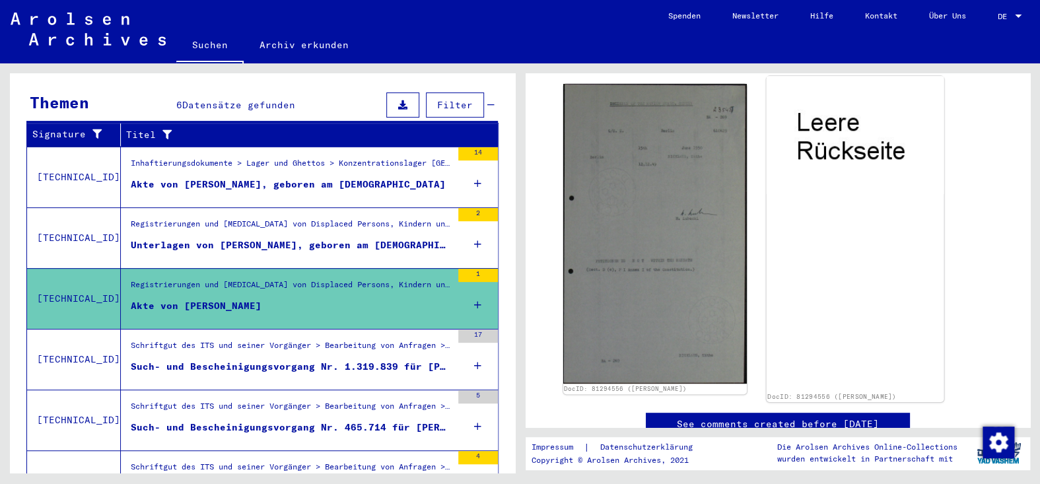
scroll to position [396, 0]
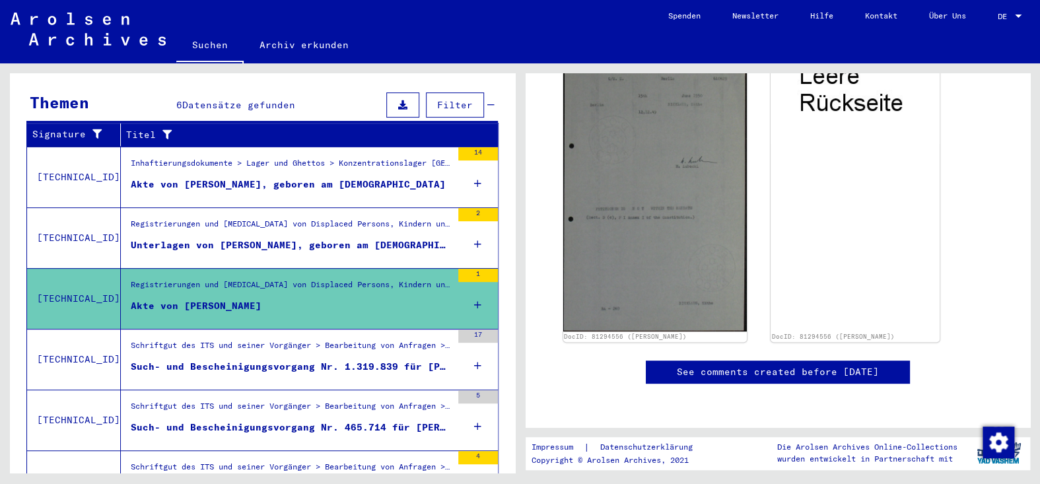
click at [291, 366] on div "Such- und Bescheinigungsvorgang Nr. 1.319.839 für [PERSON_NAME] geboren [DEMOGR…" at bounding box center [291, 367] width 321 height 14
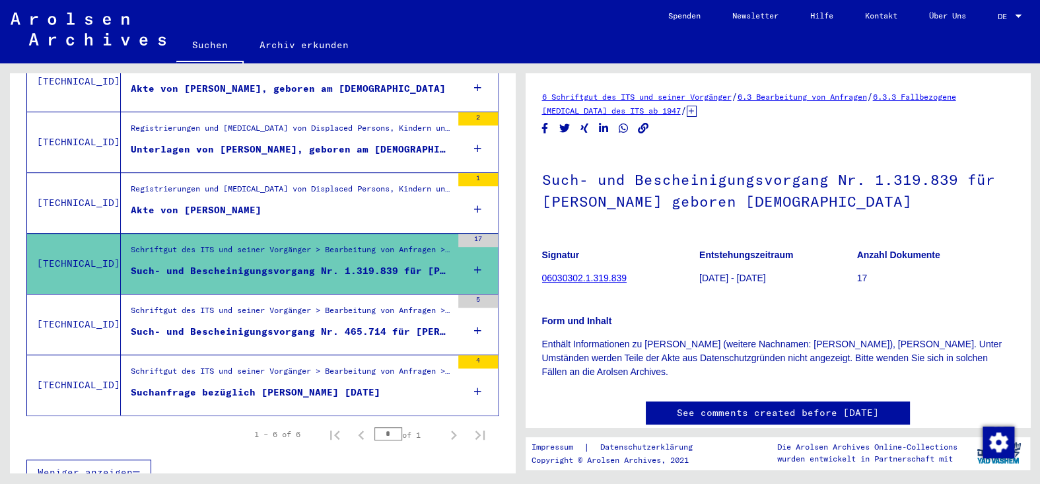
scroll to position [302, 0]
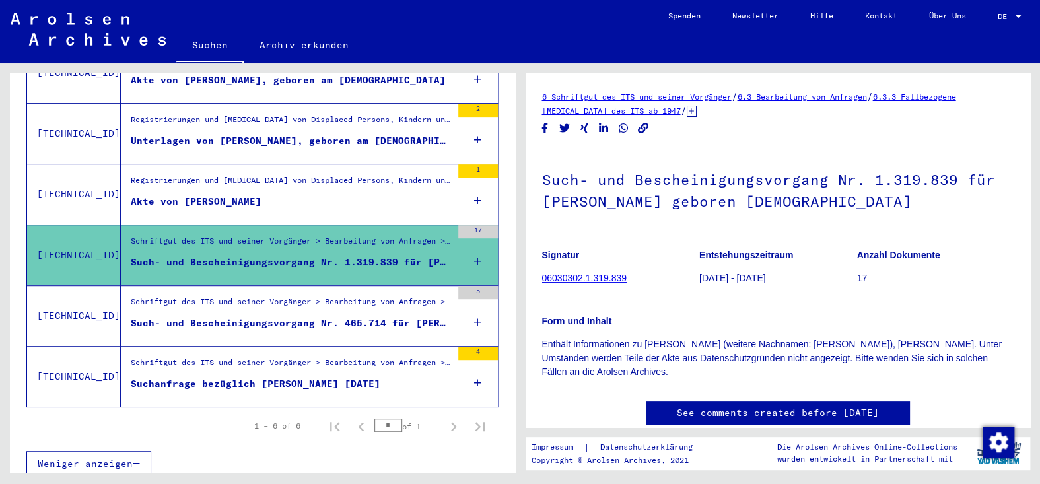
click at [474, 330] on icon at bounding box center [477, 322] width 7 height 46
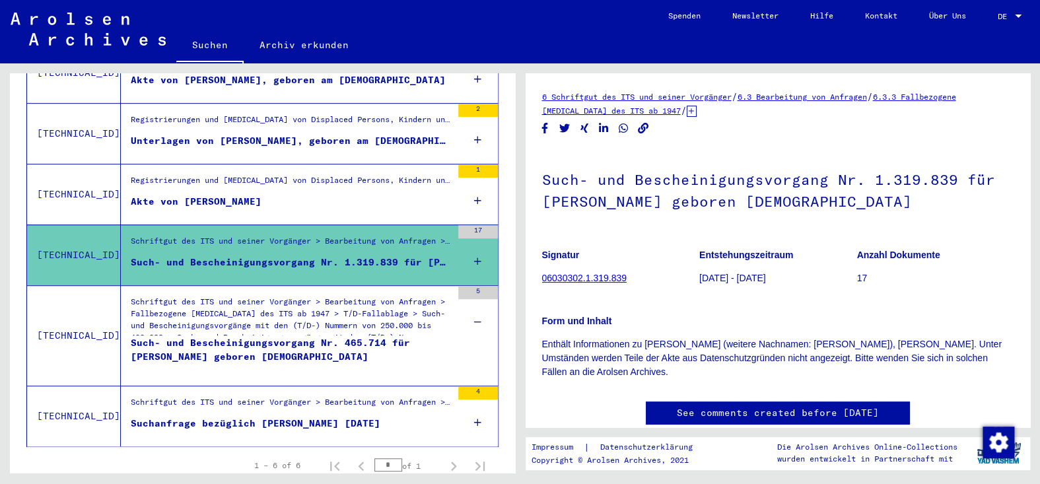
click at [326, 340] on div "Schriftgut des ITS und seiner Vorgänger > Bearbeitung von Anfragen > Fallbezoge…" at bounding box center [291, 319] width 321 height 46
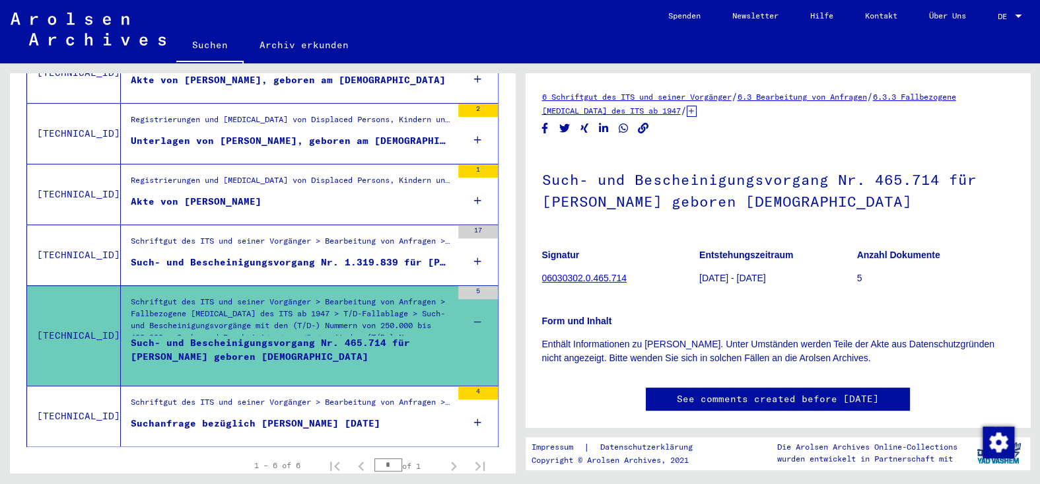
scroll to position [342, 0]
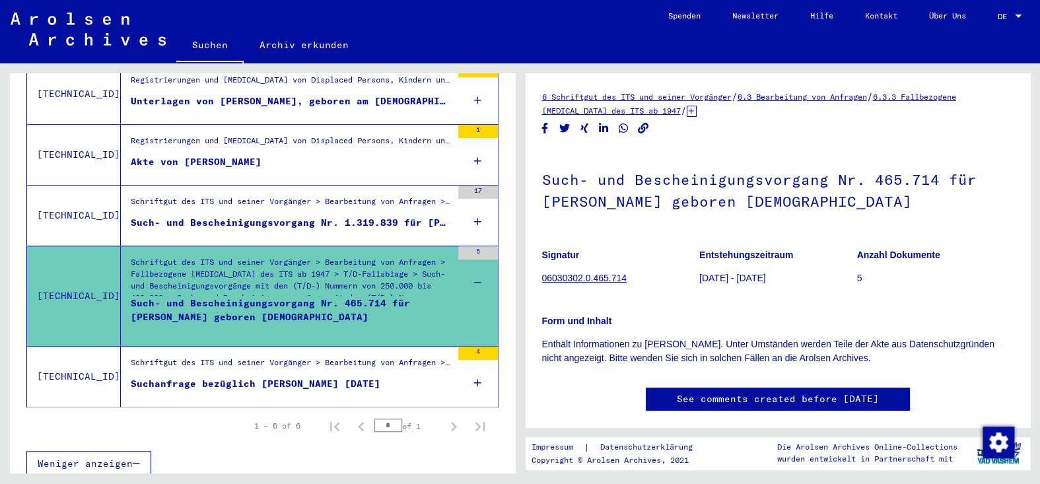
click at [333, 375] on div "Schriftgut des ITS und seiner Vorgänger > Bearbeitung von Anfragen > Fallbezoge…" at bounding box center [291, 366] width 321 height 18
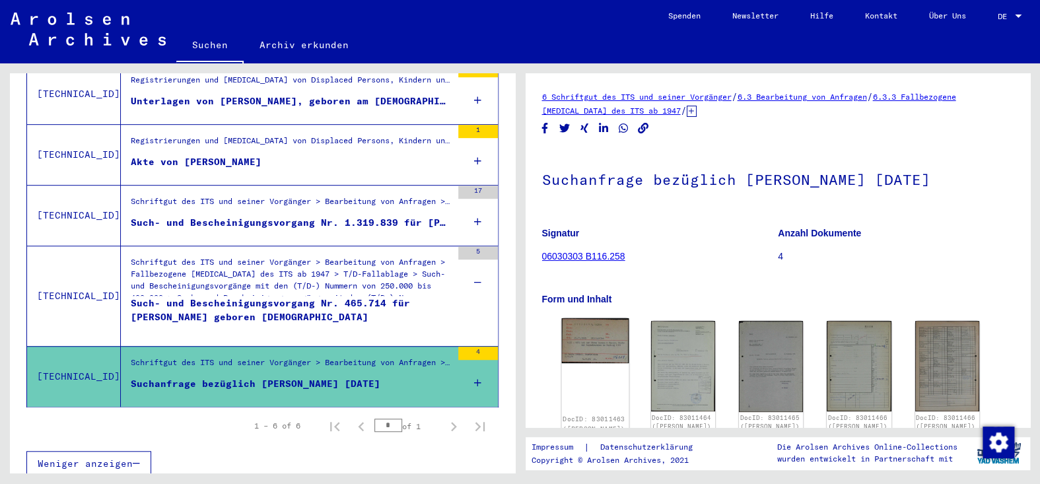
click at [609, 359] on img at bounding box center [594, 340] width 67 height 45
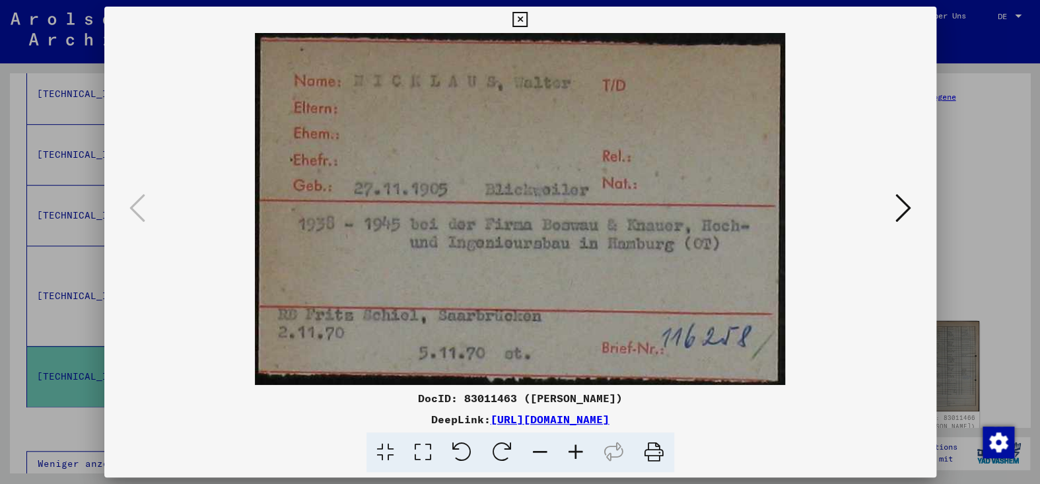
click at [895, 208] on icon at bounding box center [903, 208] width 16 height 32
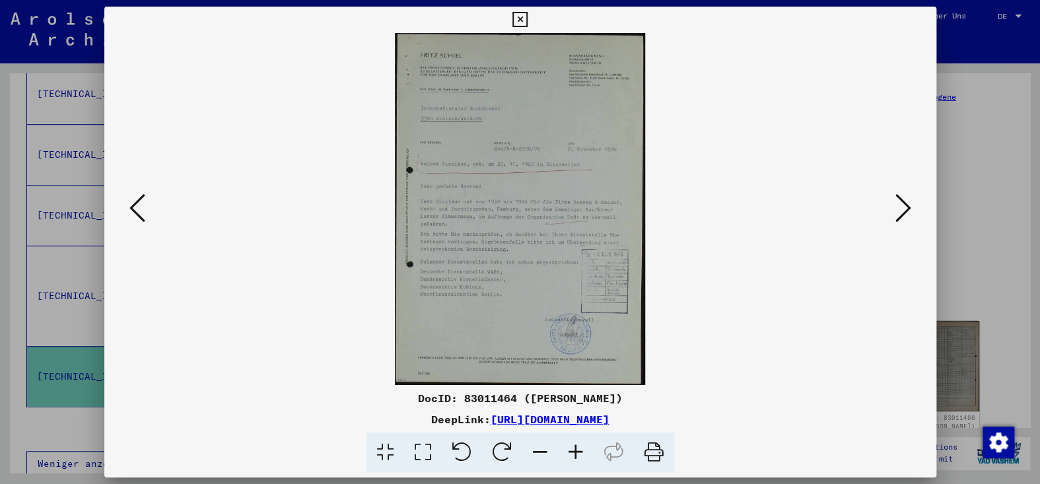
click at [592, 463] on icon at bounding box center [576, 453] width 36 height 40
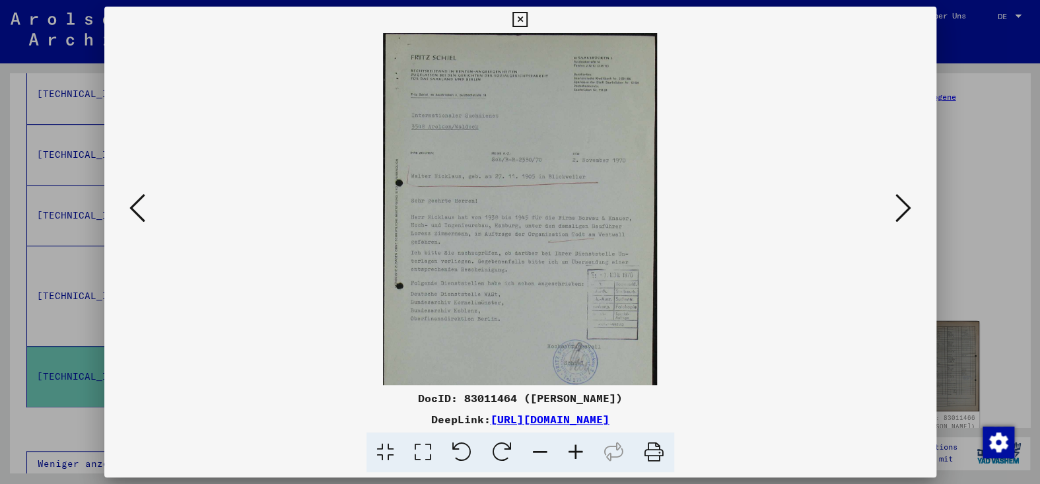
click at [592, 463] on icon at bounding box center [576, 453] width 36 height 40
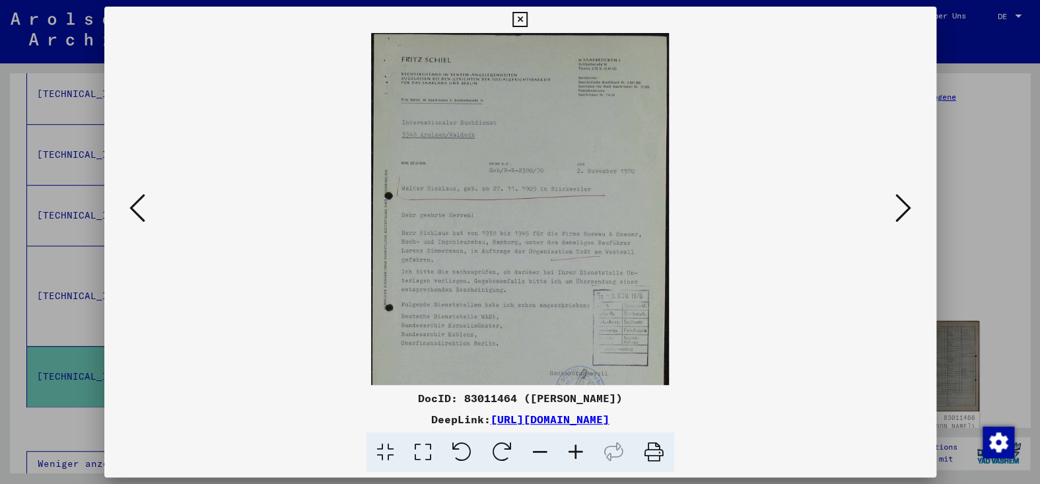
click at [592, 463] on icon at bounding box center [576, 453] width 36 height 40
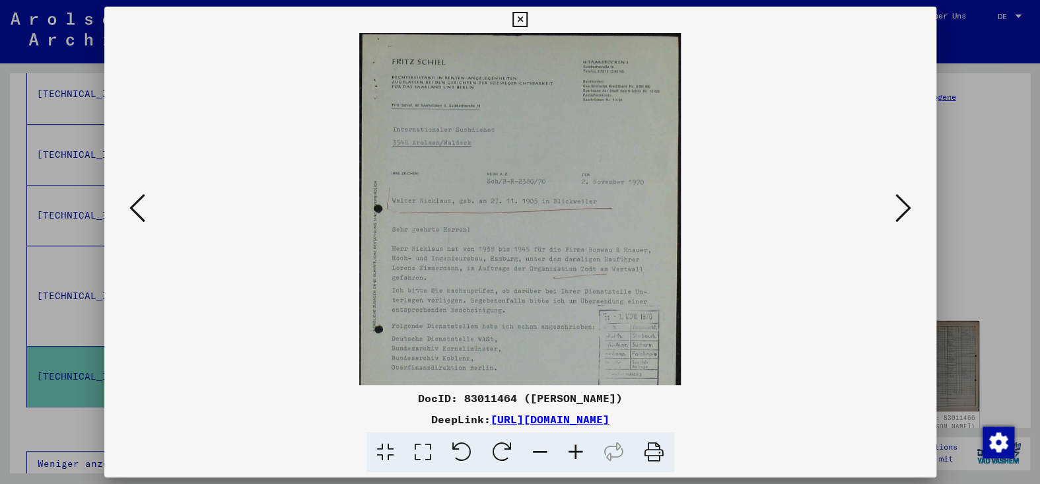
click at [592, 463] on icon at bounding box center [576, 453] width 36 height 40
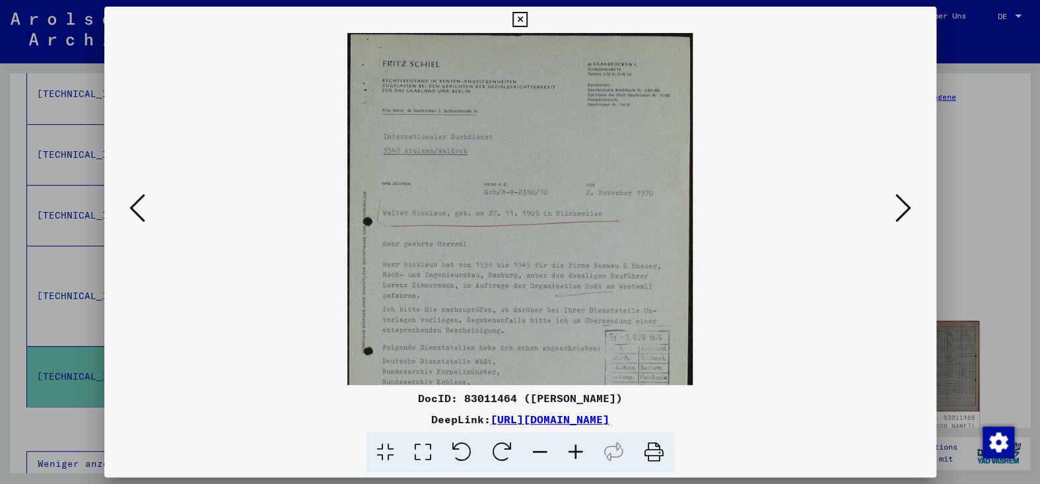
click at [592, 463] on icon at bounding box center [576, 453] width 36 height 40
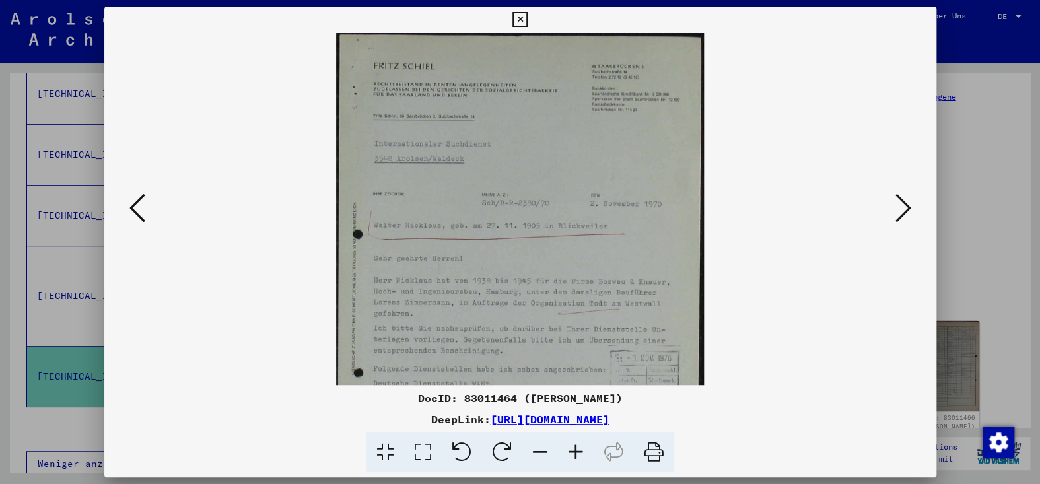
click at [592, 463] on icon at bounding box center [576, 453] width 36 height 40
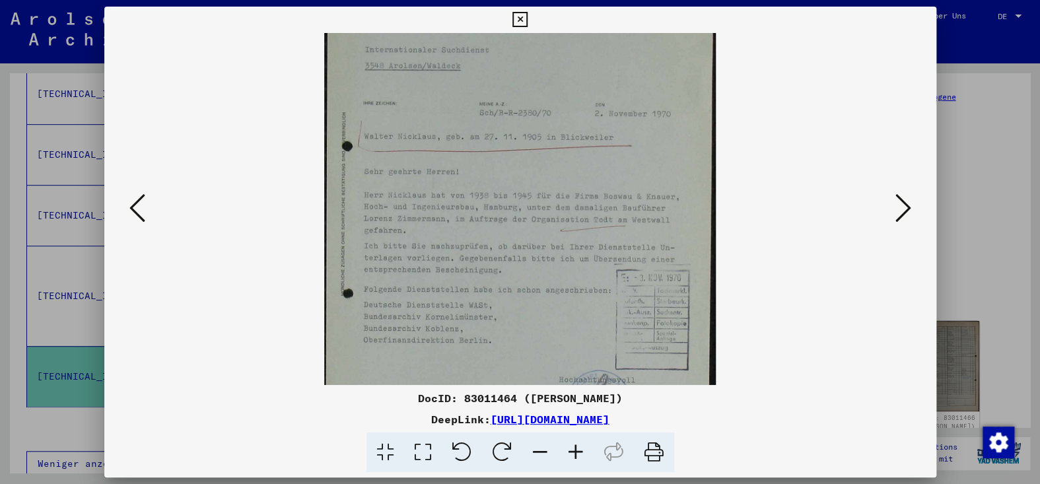
scroll to position [102, 0]
drag, startPoint x: 645, startPoint y: 283, endPoint x: 660, endPoint y: 178, distance: 106.7
click at [660, 178] on img at bounding box center [520, 206] width 392 height 550
click at [895, 214] on icon at bounding box center [903, 208] width 16 height 32
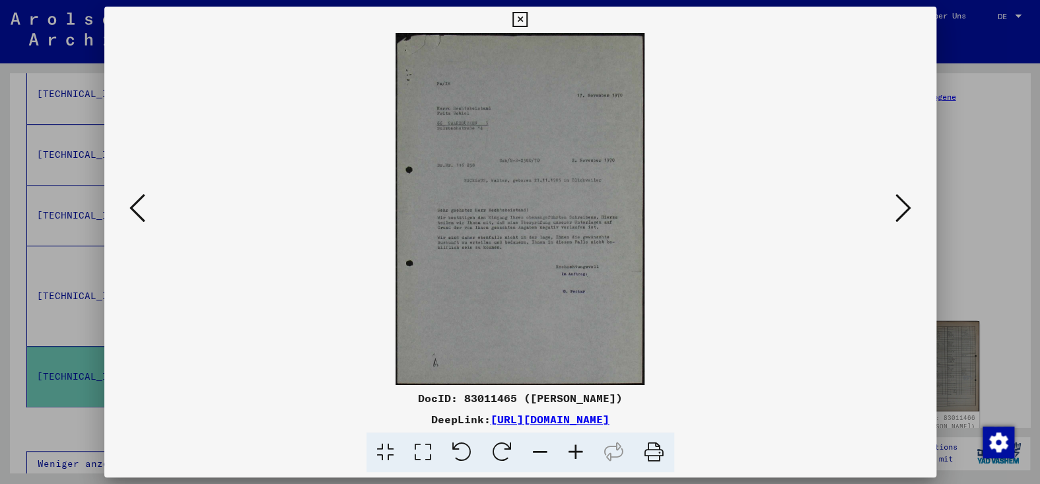
click at [588, 464] on icon at bounding box center [576, 453] width 36 height 40
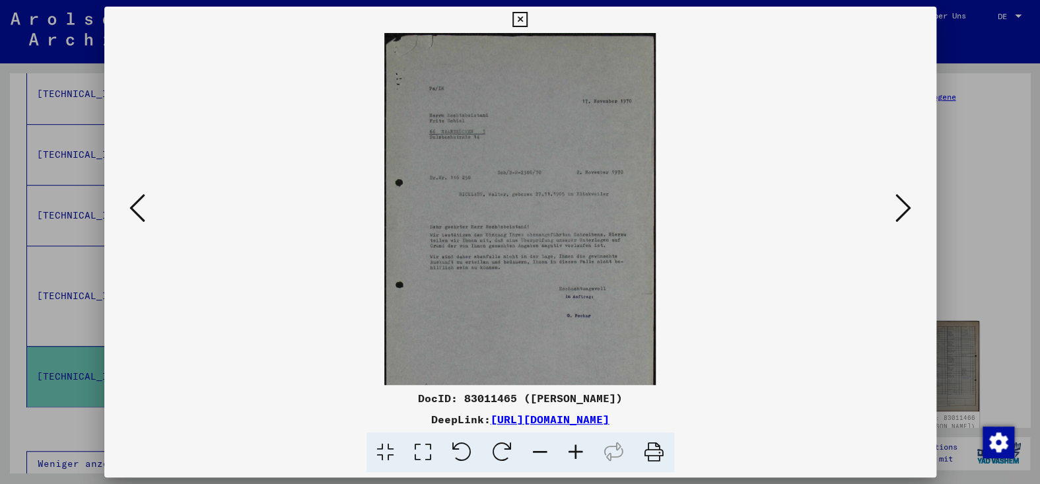
click at [587, 464] on icon at bounding box center [576, 453] width 36 height 40
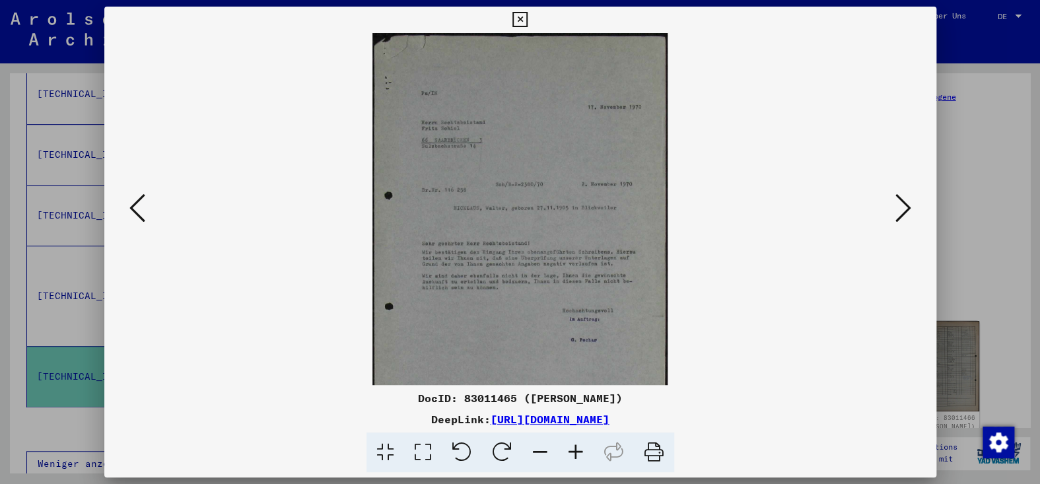
click at [586, 464] on icon at bounding box center [576, 453] width 36 height 40
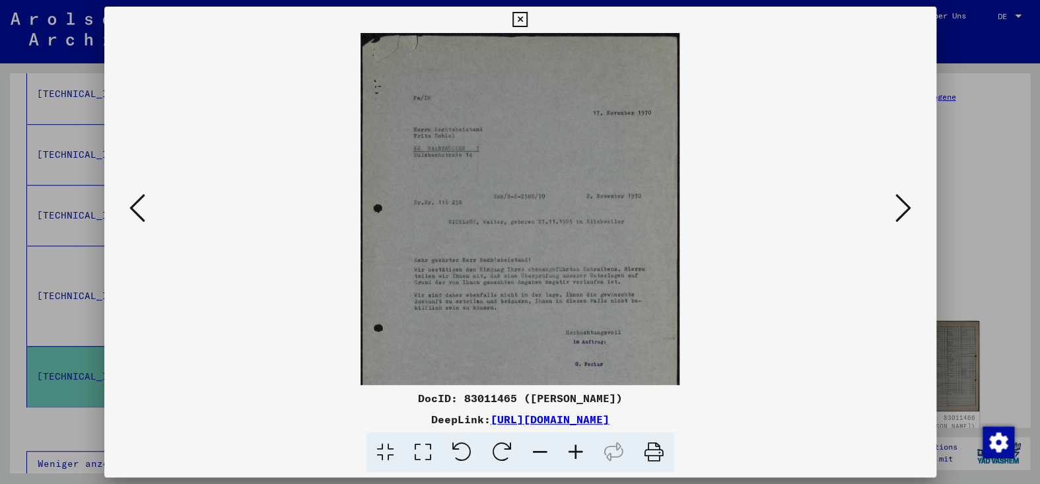
click at [585, 464] on icon at bounding box center [576, 453] width 36 height 40
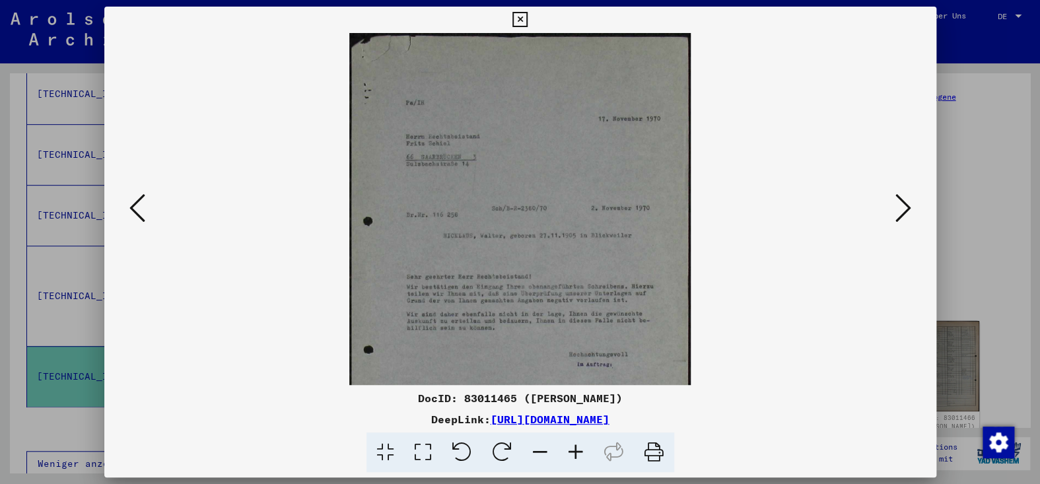
click at [585, 463] on icon at bounding box center [576, 453] width 36 height 40
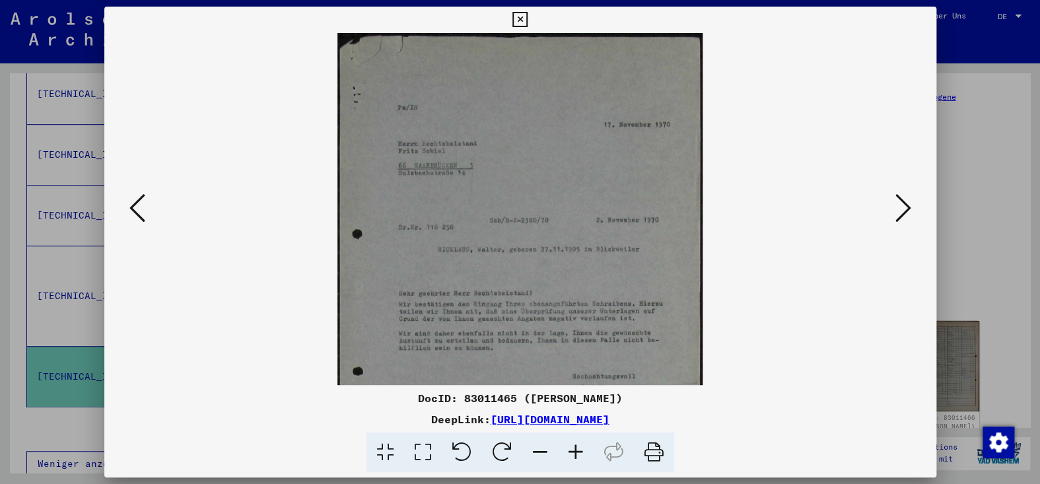
click at [585, 463] on icon at bounding box center [576, 453] width 36 height 40
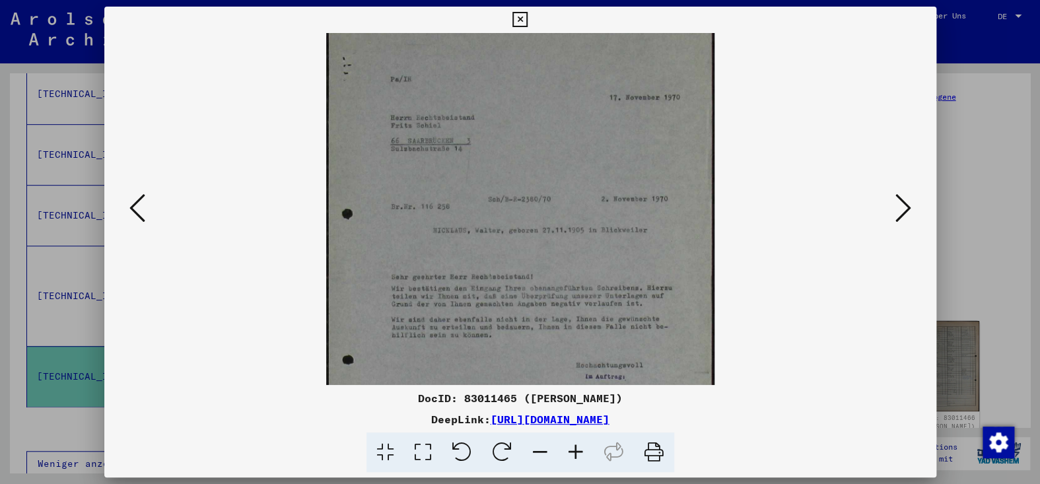
scroll to position [33, 0]
drag, startPoint x: 608, startPoint y: 306, endPoint x: 616, endPoint y: 275, distance: 32.8
click at [616, 275] on img at bounding box center [520, 275] width 388 height 550
click at [901, 211] on icon at bounding box center [903, 208] width 16 height 32
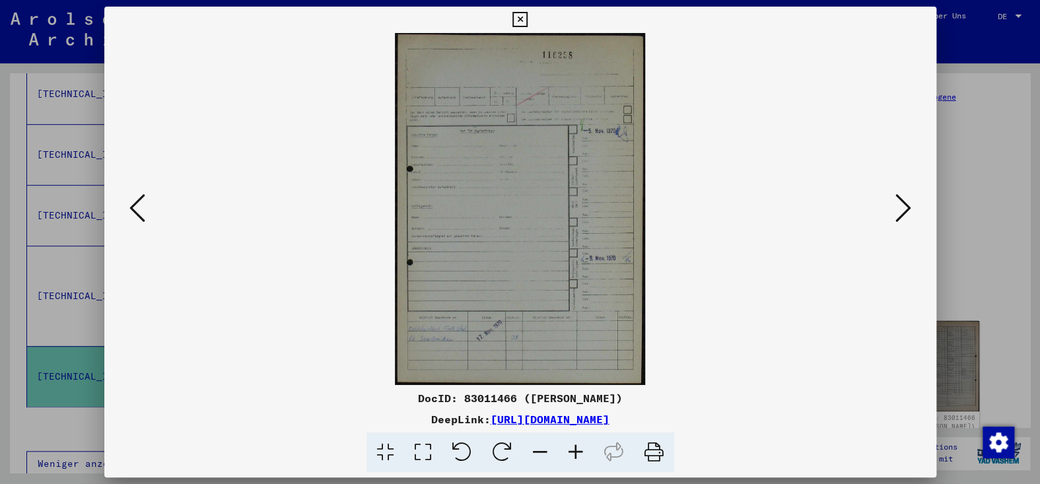
scroll to position [0, 0]
click at [580, 456] on icon at bounding box center [576, 453] width 36 height 40
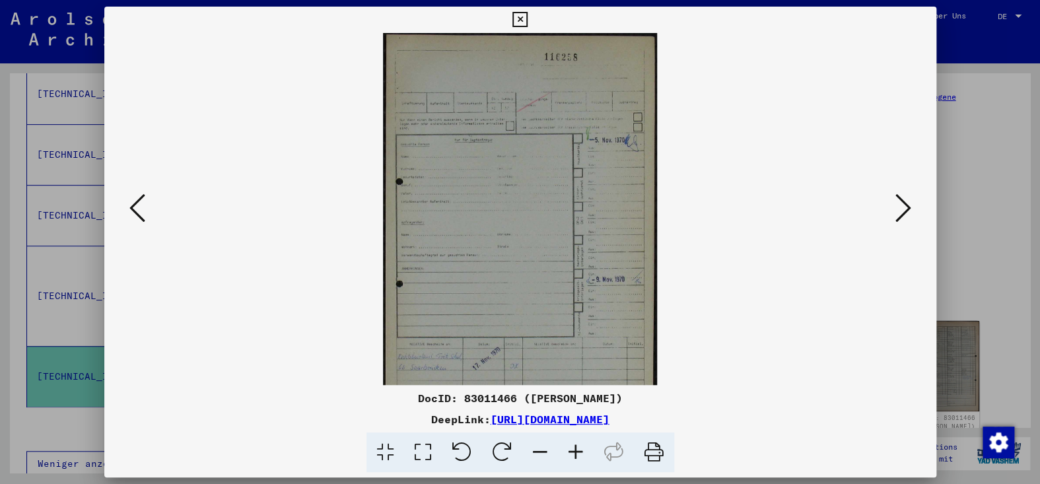
click at [580, 456] on icon at bounding box center [576, 453] width 36 height 40
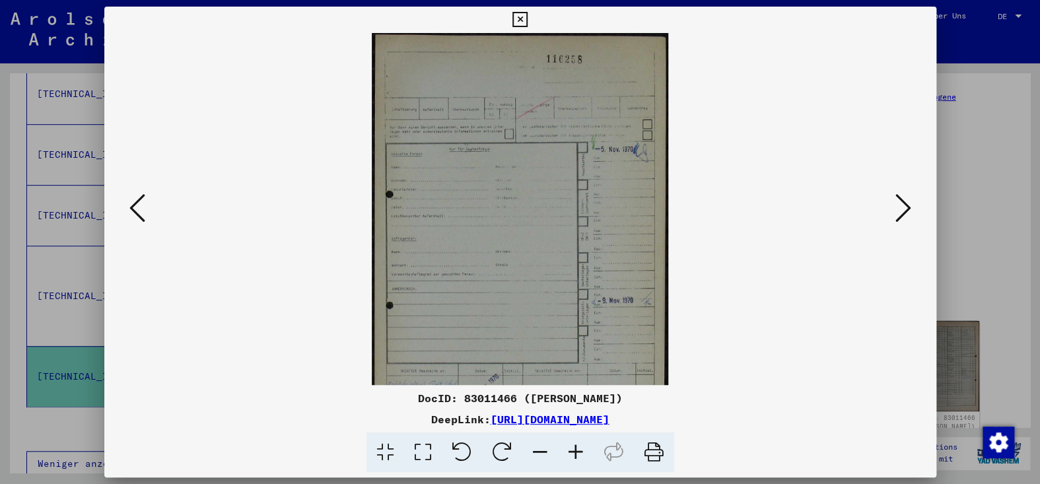
click at [580, 456] on icon at bounding box center [576, 453] width 36 height 40
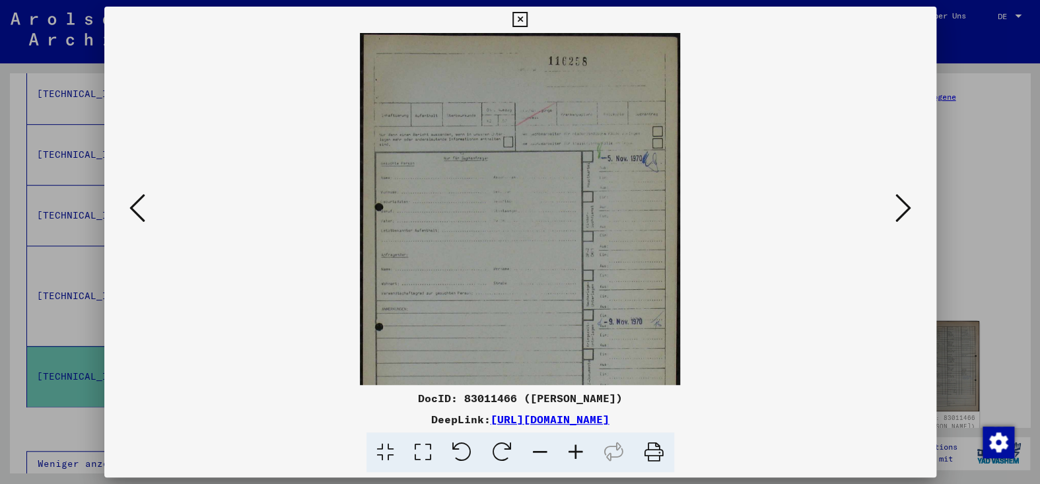
click at [580, 456] on icon at bounding box center [576, 453] width 36 height 40
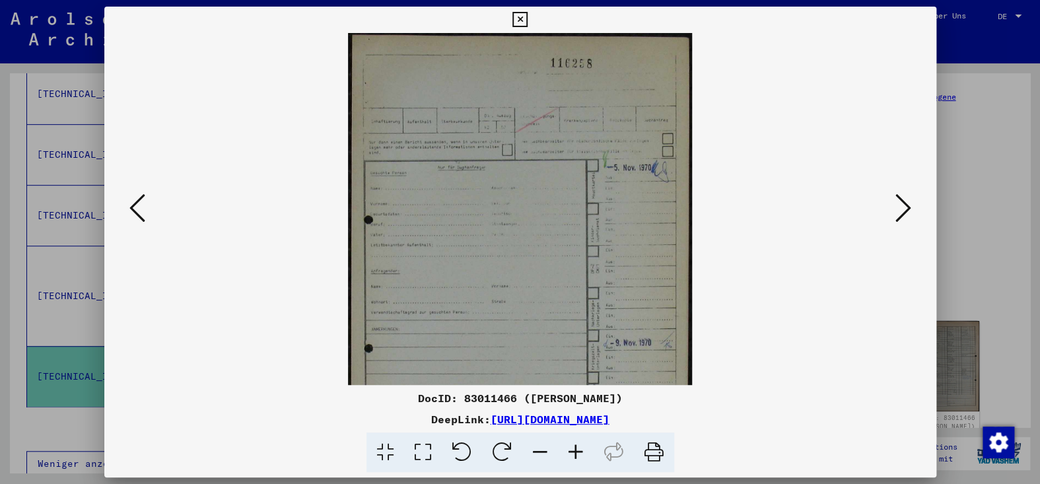
click at [580, 456] on icon at bounding box center [576, 453] width 36 height 40
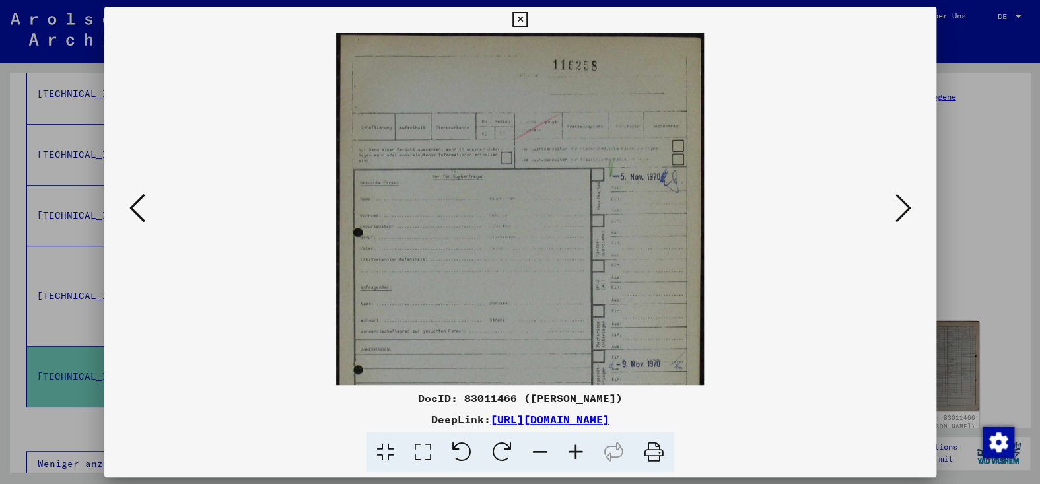
click at [580, 456] on icon at bounding box center [576, 453] width 36 height 40
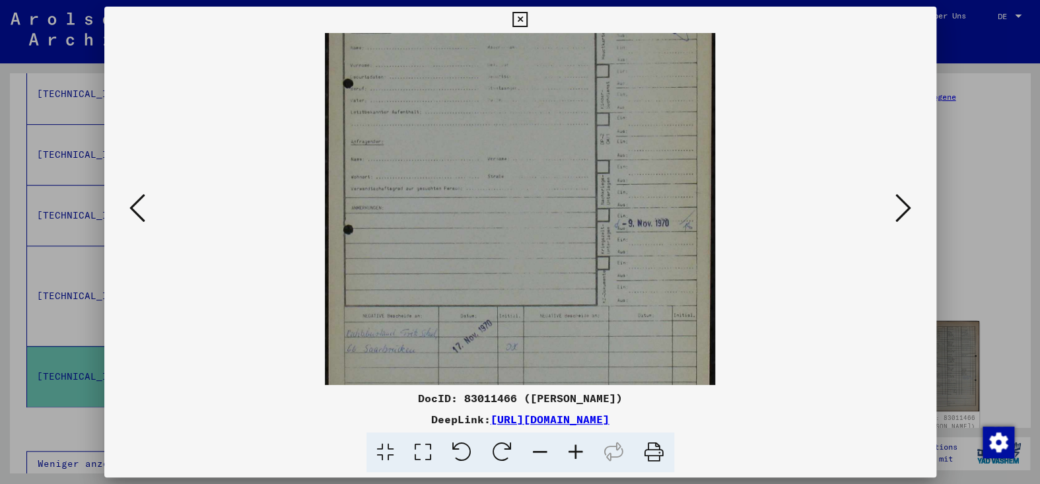
scroll to position [166, 0]
drag, startPoint x: 573, startPoint y: 328, endPoint x: 625, endPoint y: 162, distance: 174.0
click at [625, 162] on img at bounding box center [520, 142] width 391 height 550
click at [900, 211] on icon at bounding box center [903, 208] width 16 height 32
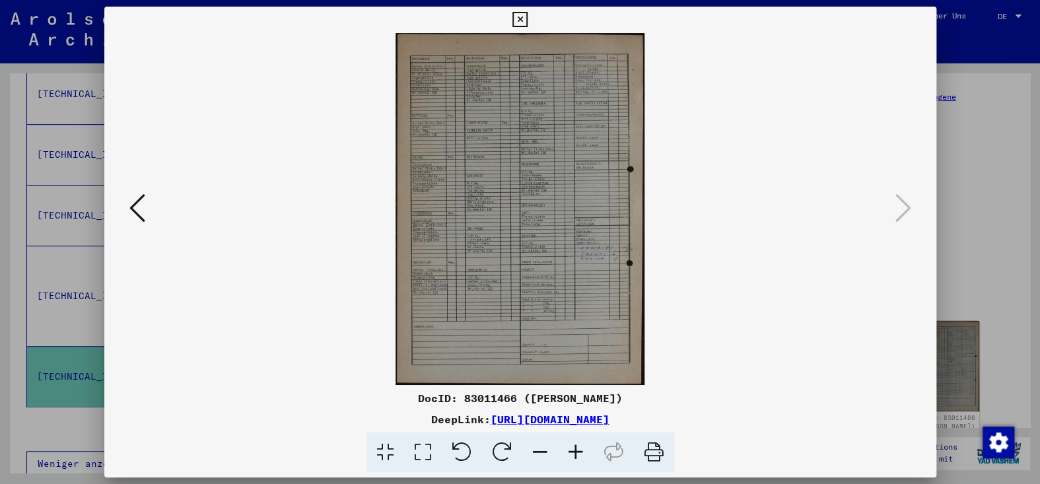
scroll to position [0, 0]
click at [586, 459] on icon at bounding box center [576, 453] width 36 height 40
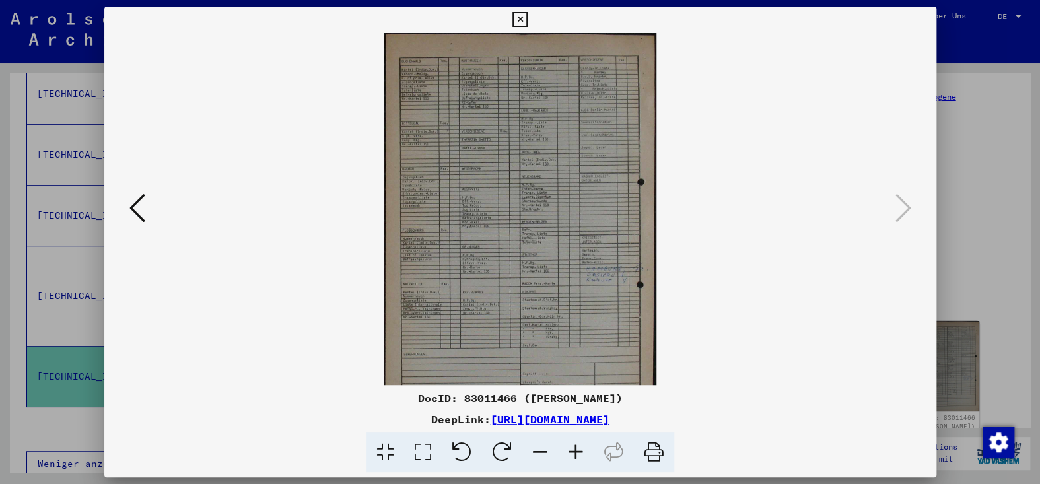
click at [586, 459] on icon at bounding box center [576, 453] width 36 height 40
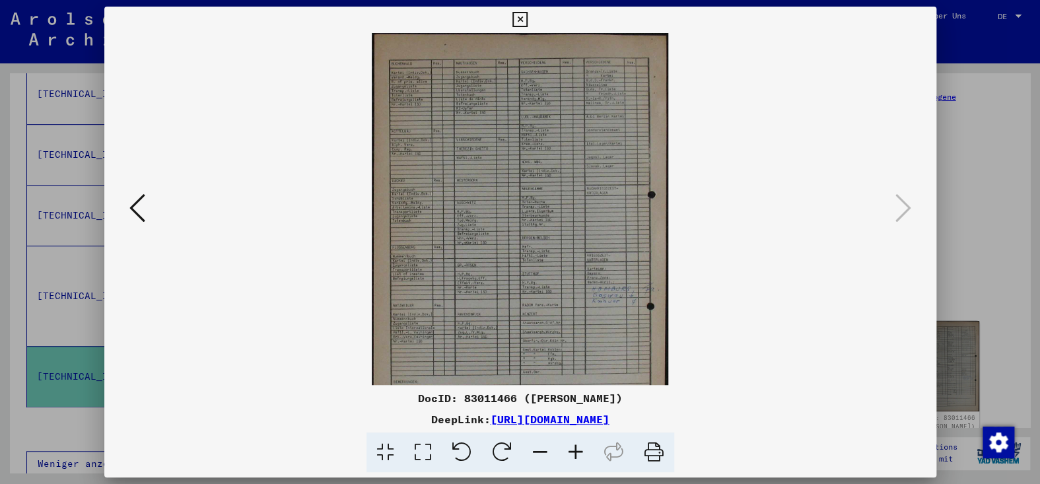
click at [586, 459] on icon at bounding box center [576, 453] width 36 height 40
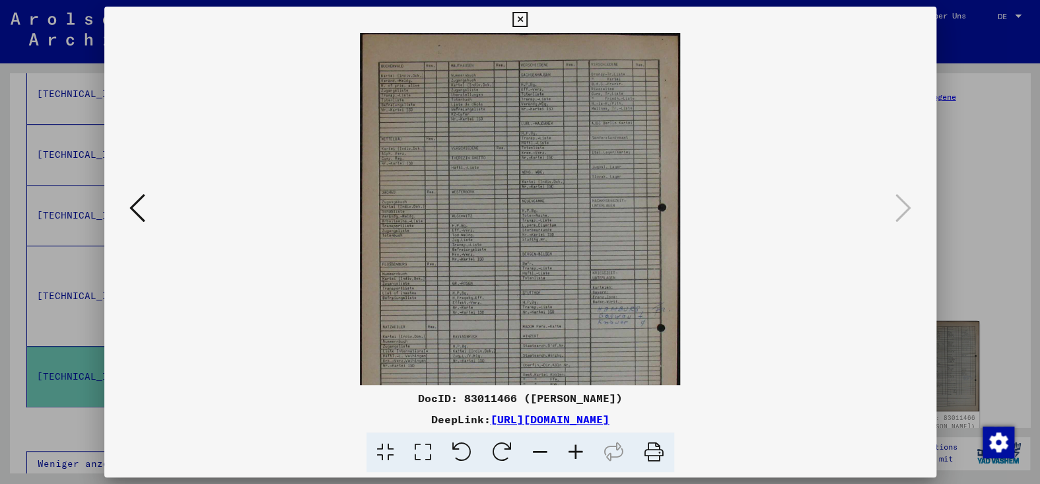
click at [586, 459] on icon at bounding box center [576, 453] width 36 height 40
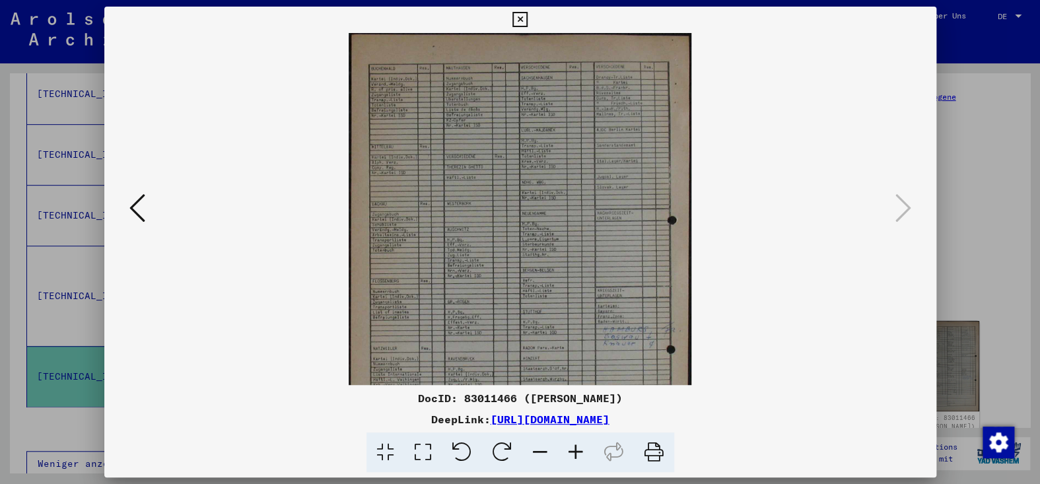
click at [586, 459] on icon at bounding box center [576, 453] width 36 height 40
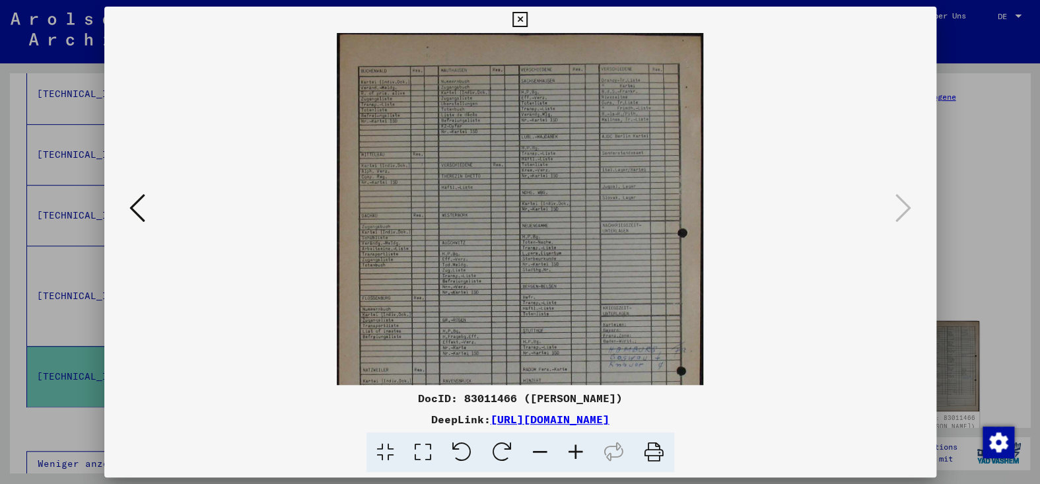
click at [586, 459] on icon at bounding box center [576, 453] width 36 height 40
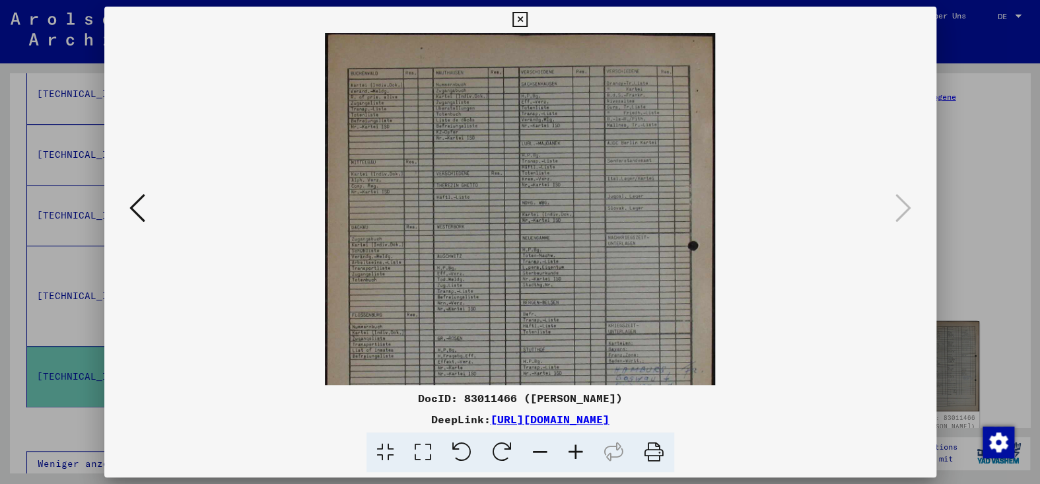
click at [586, 459] on icon at bounding box center [576, 453] width 36 height 40
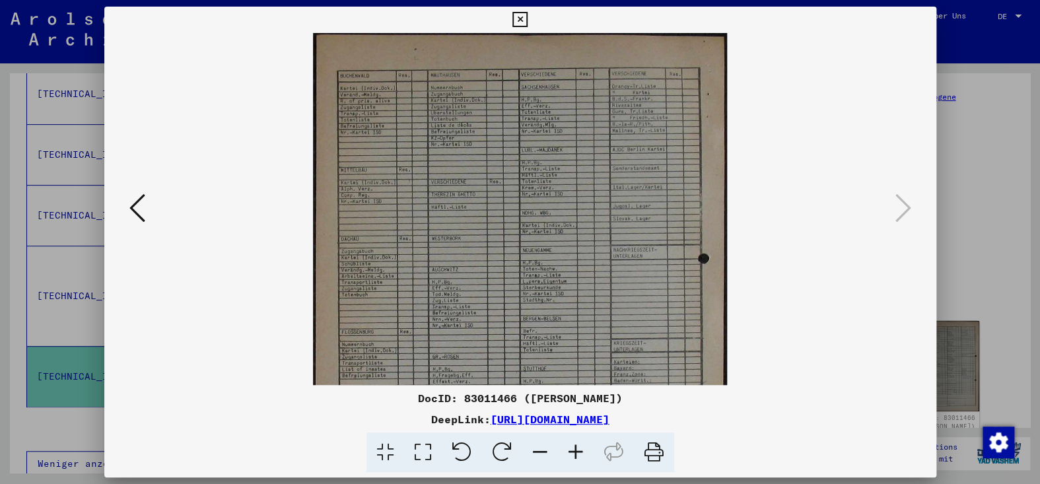
click at [586, 459] on icon at bounding box center [576, 453] width 36 height 40
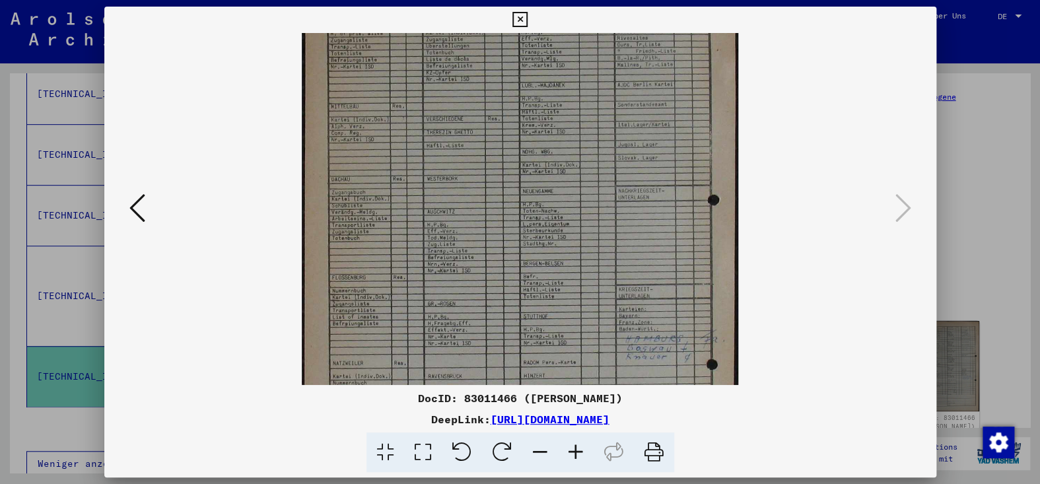
drag, startPoint x: 536, startPoint y: 343, endPoint x: 752, endPoint y: 250, distance: 234.9
click at [549, 269] on img at bounding box center [520, 270] width 437 height 616
click at [513, 16] on icon at bounding box center [519, 20] width 15 height 16
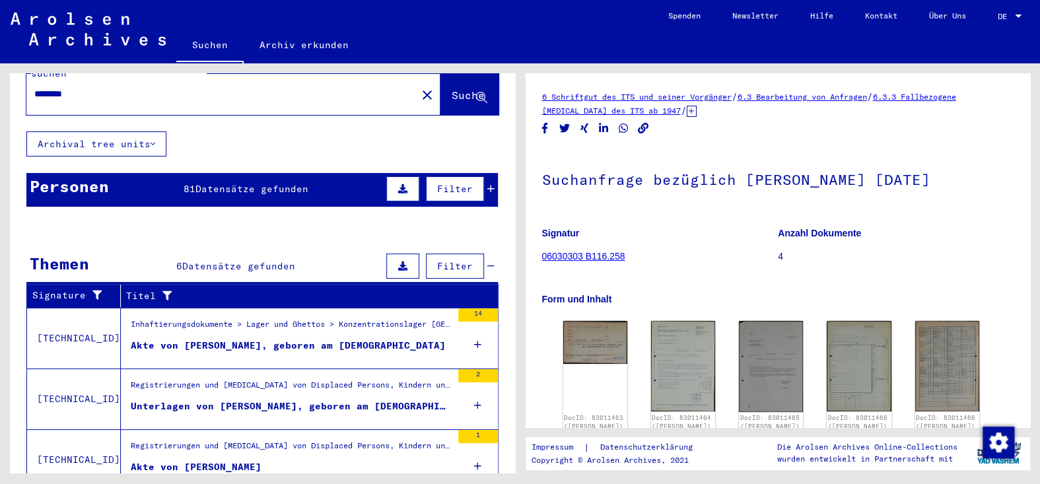
scroll to position [0, 0]
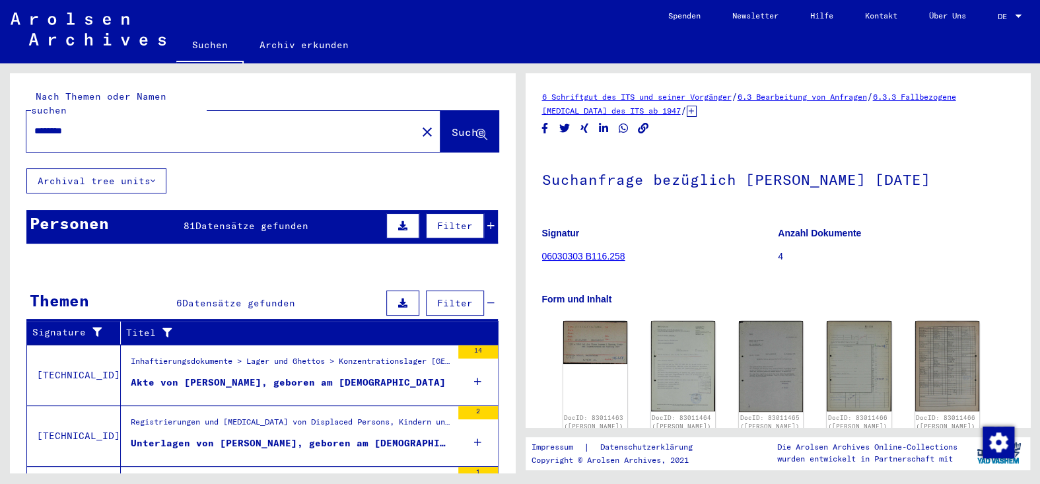
click at [112, 136] on input "********" at bounding box center [221, 131] width 374 height 14
click at [114, 136] on input "********" at bounding box center [221, 131] width 374 height 14
type input "*"
type input "*********"
click at [452, 139] on span "Suche" at bounding box center [468, 131] width 33 height 13
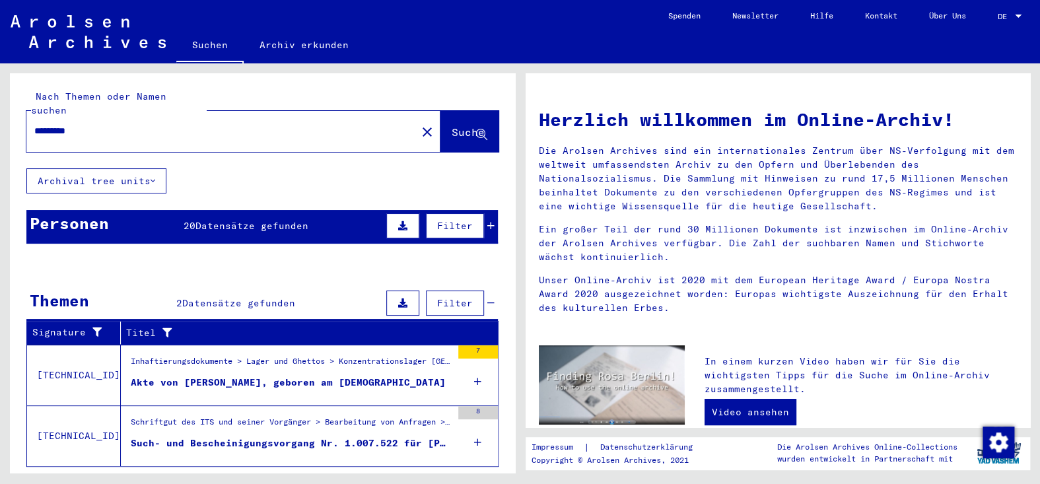
scroll to position [23, 0]
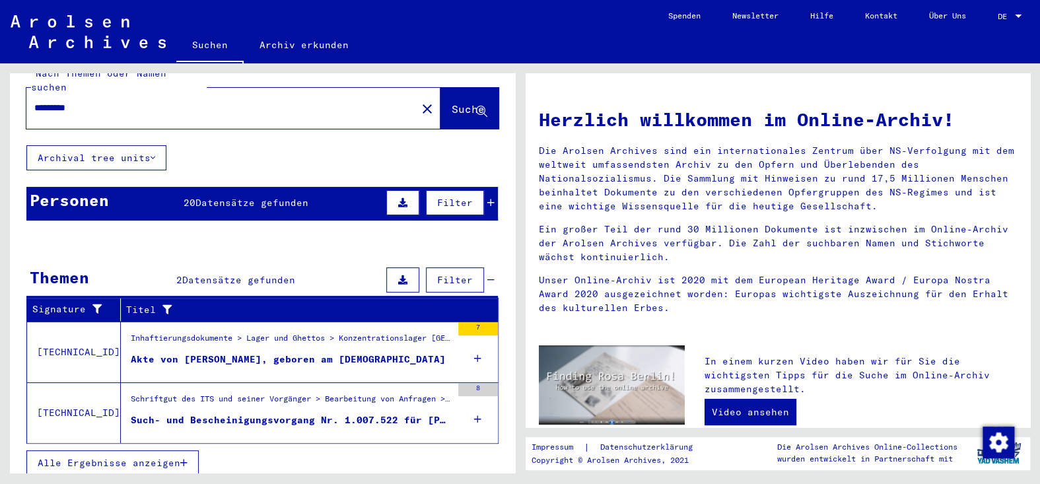
click at [285, 366] on div "Akte von [PERSON_NAME], geboren am [DEMOGRAPHIC_DATA]" at bounding box center [288, 360] width 315 height 14
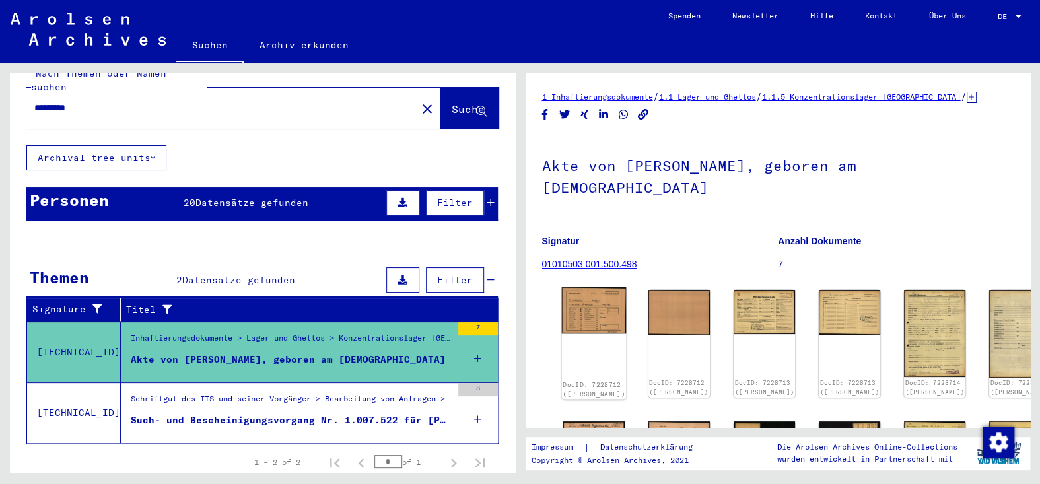
click at [576, 304] on img at bounding box center [593, 310] width 65 height 46
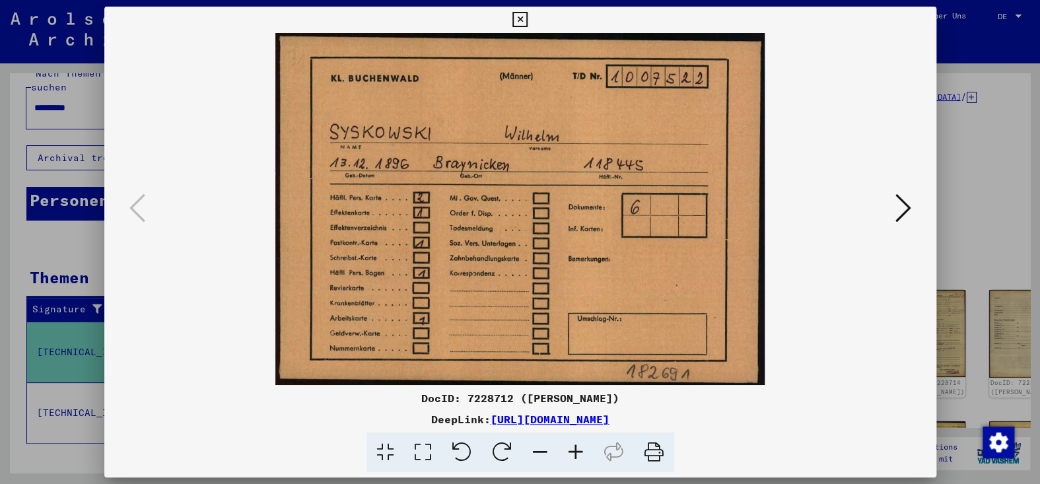
click at [895, 209] on icon at bounding box center [903, 208] width 16 height 32
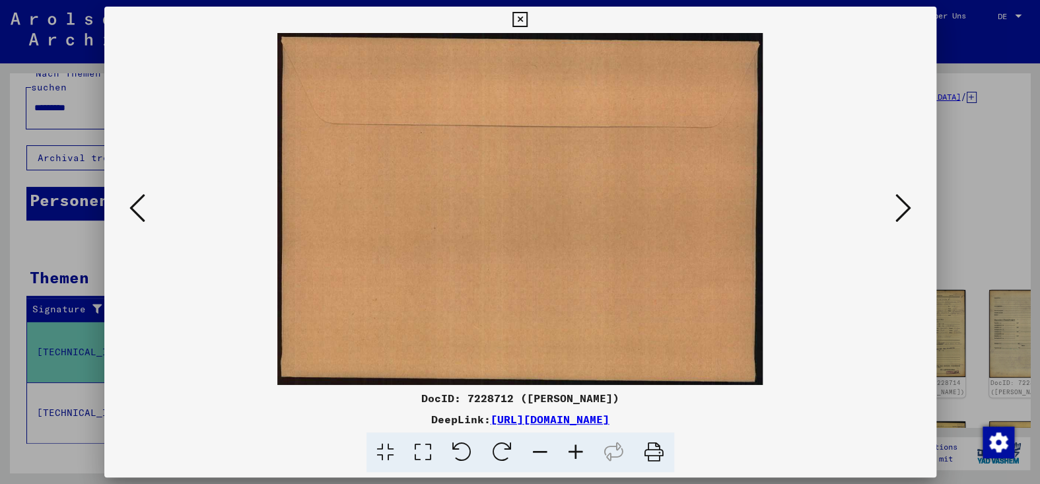
click at [895, 209] on icon at bounding box center [903, 208] width 16 height 32
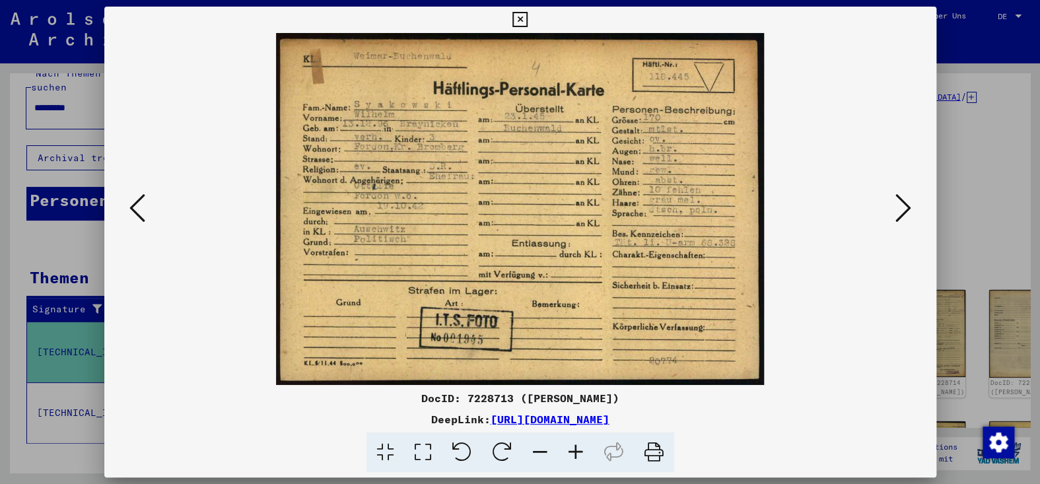
click at [895, 209] on icon at bounding box center [903, 208] width 16 height 32
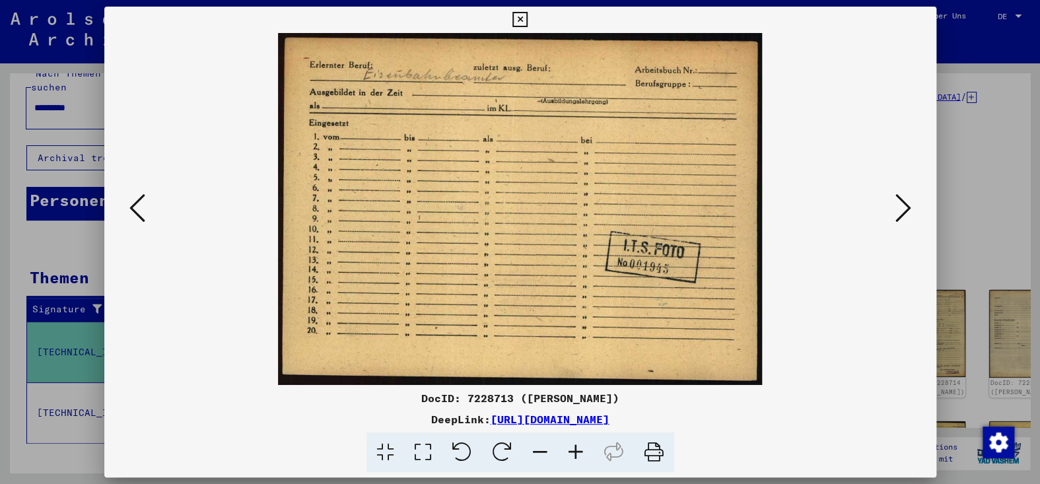
click at [895, 209] on icon at bounding box center [903, 208] width 16 height 32
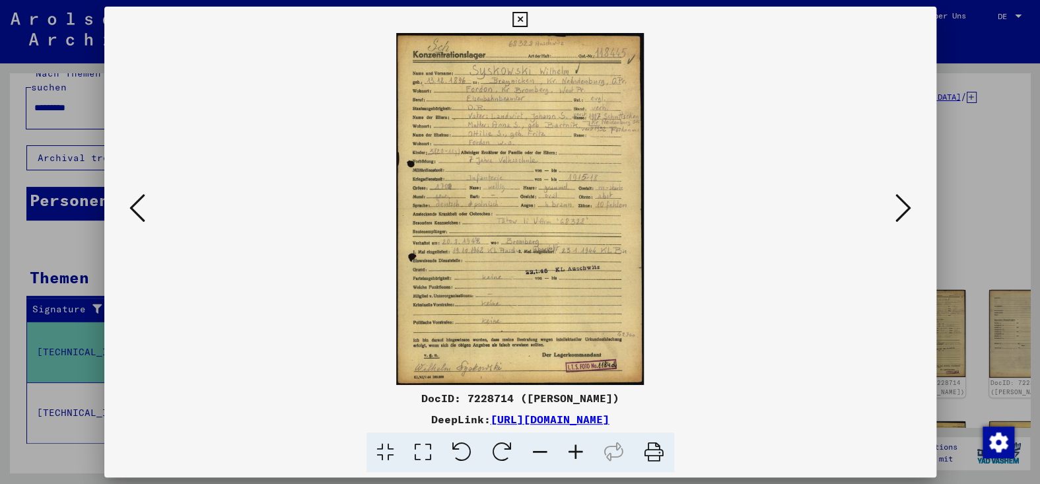
click at [592, 461] on icon at bounding box center [576, 453] width 36 height 40
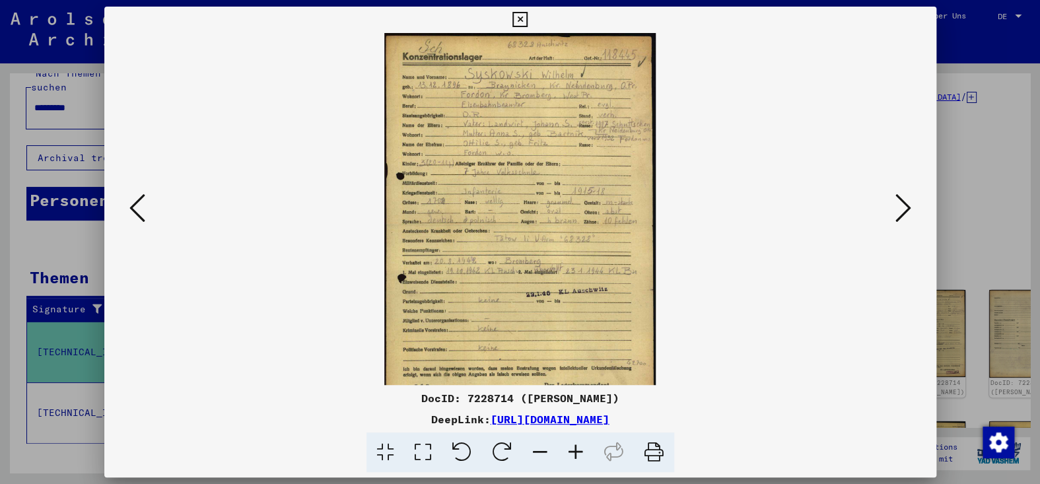
click at [592, 460] on icon at bounding box center [576, 453] width 36 height 40
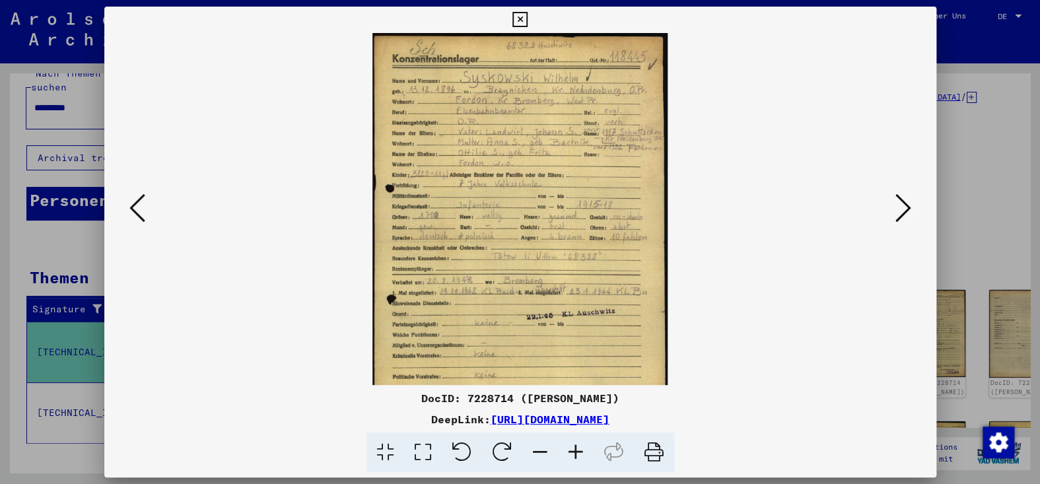
click at [592, 460] on icon at bounding box center [576, 453] width 36 height 40
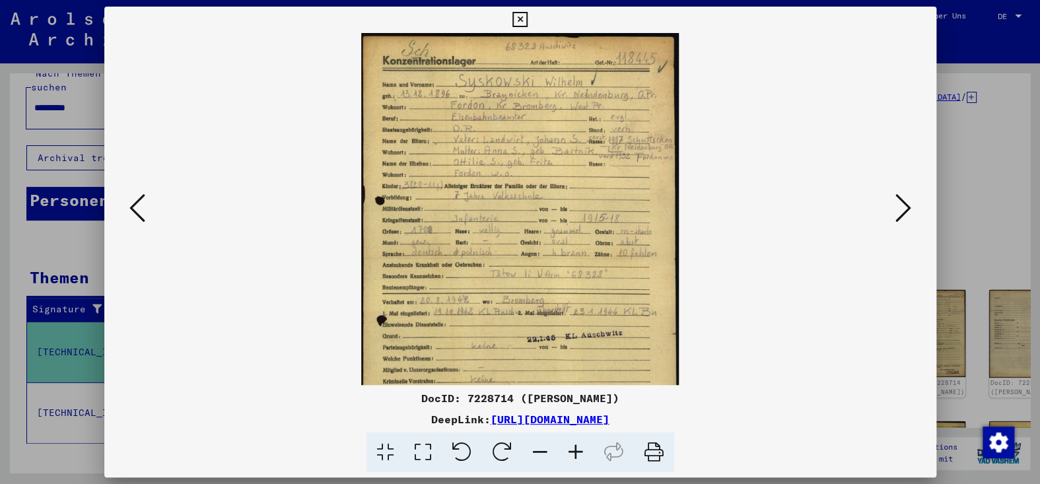
click at [909, 209] on button at bounding box center [903, 209] width 24 height 38
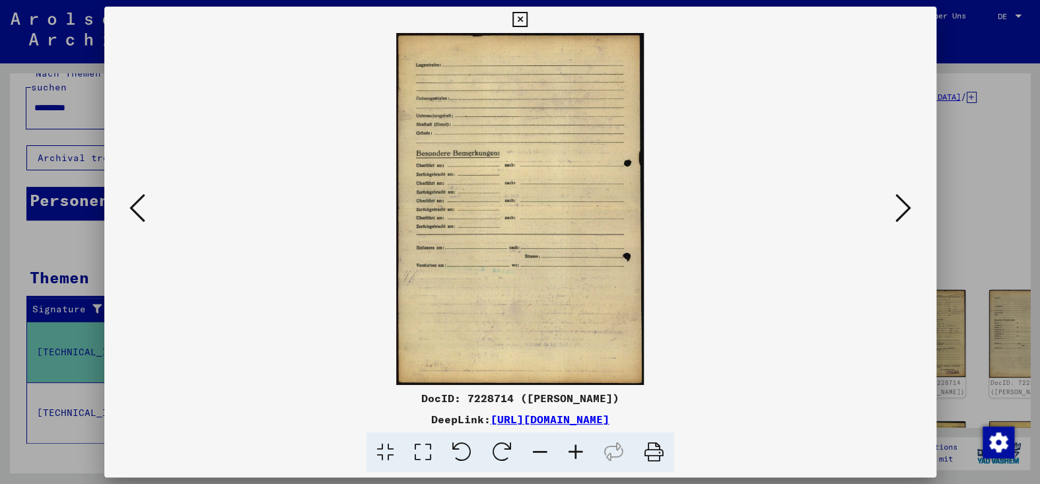
click at [909, 209] on button at bounding box center [903, 209] width 24 height 38
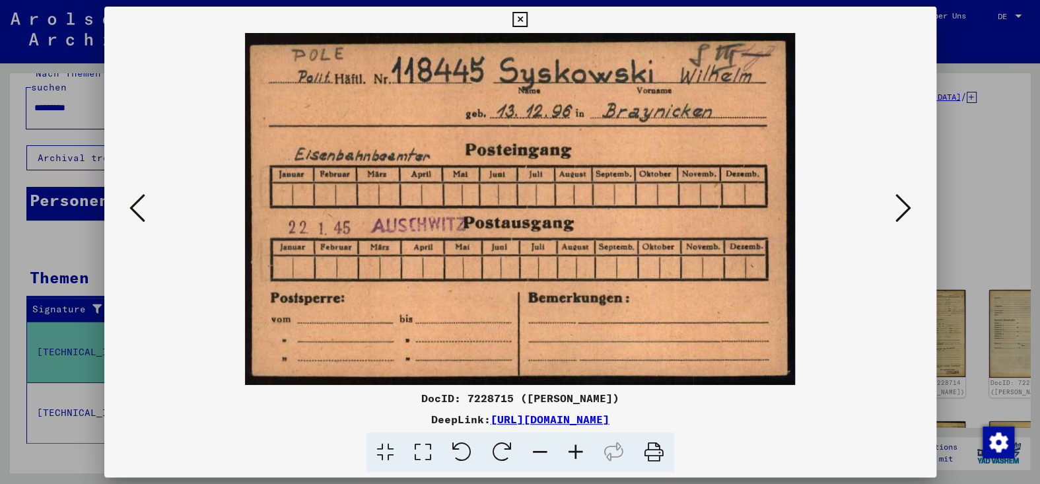
click at [909, 209] on button at bounding box center [903, 209] width 24 height 38
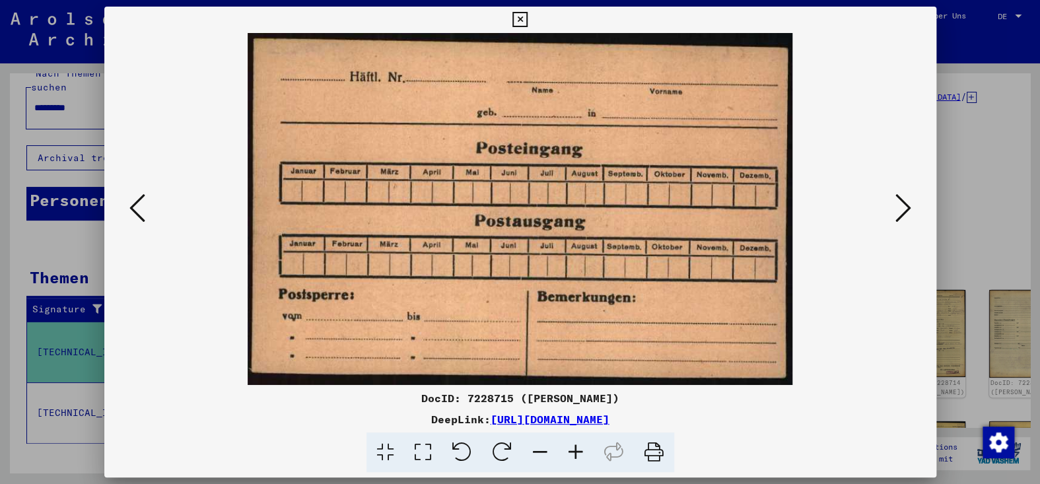
click at [909, 209] on button at bounding box center [903, 209] width 24 height 38
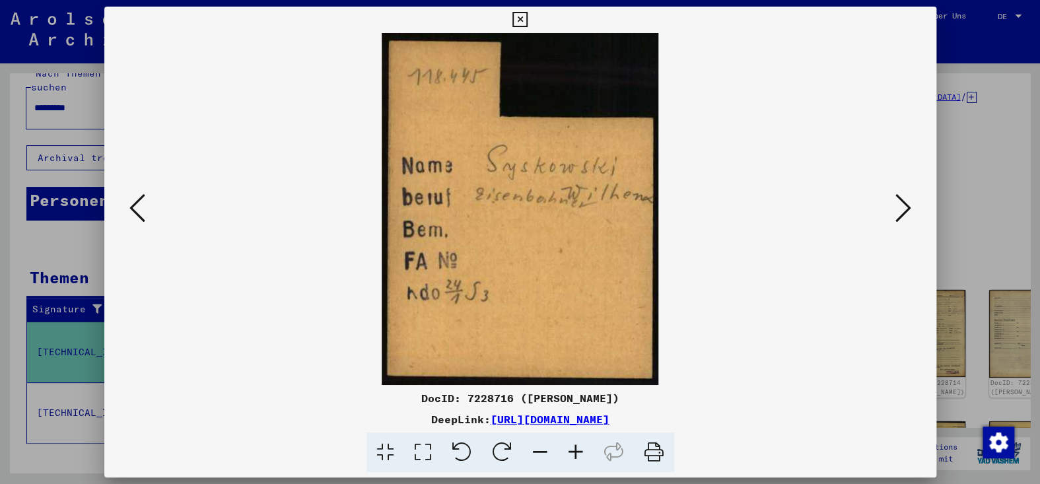
click at [909, 209] on button at bounding box center [903, 209] width 24 height 38
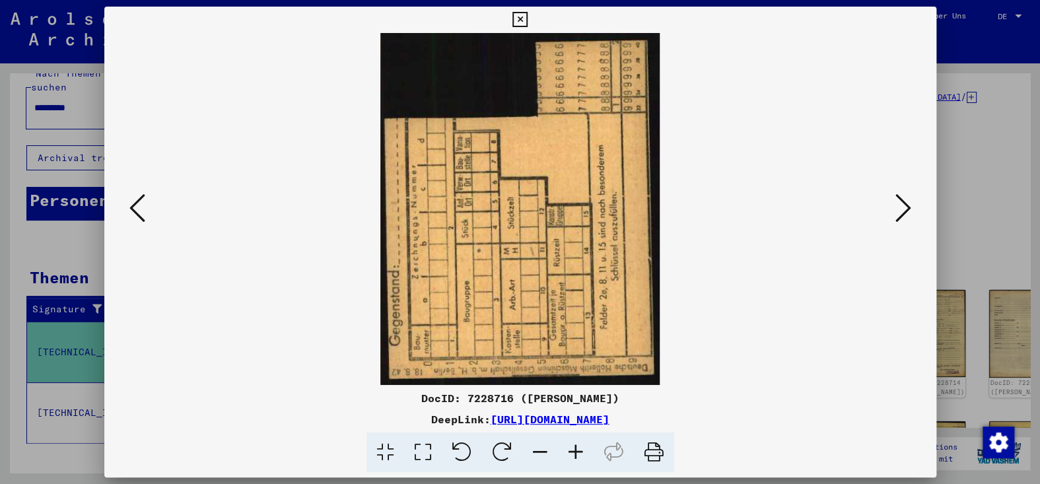
click at [516, 16] on icon at bounding box center [519, 20] width 15 height 16
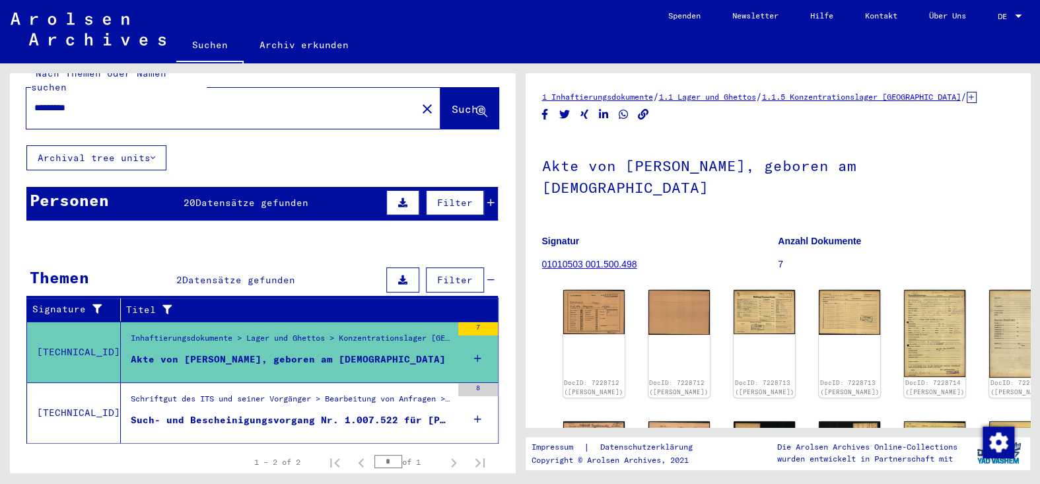
click at [365, 419] on div "Such- und Bescheinigungsvorgang Nr. 1.007.522 für [PERSON_NAME] geboren [DEMOGR…" at bounding box center [291, 420] width 321 height 14
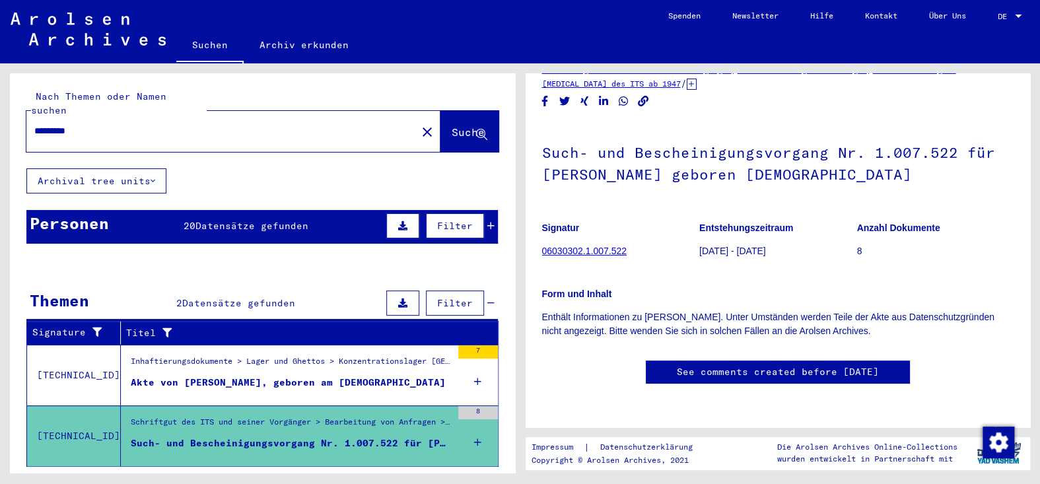
click at [81, 39] on img at bounding box center [88, 29] width 155 height 33
